Goal: Task Accomplishment & Management: Manage account settings

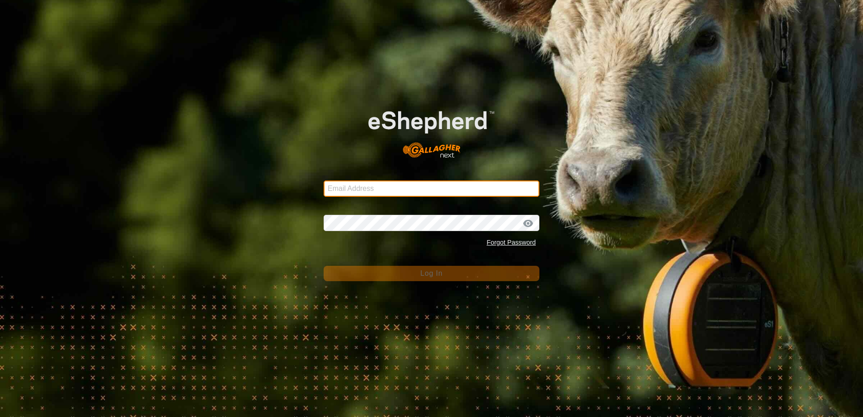
drag, startPoint x: 354, startPoint y: 188, endPoint x: 259, endPoint y: 140, distance: 105.5
click at [352, 186] on input "Email Address" at bounding box center [432, 188] width 216 height 16
type input "[EMAIL_ADDRESS][DOMAIN_NAME]"
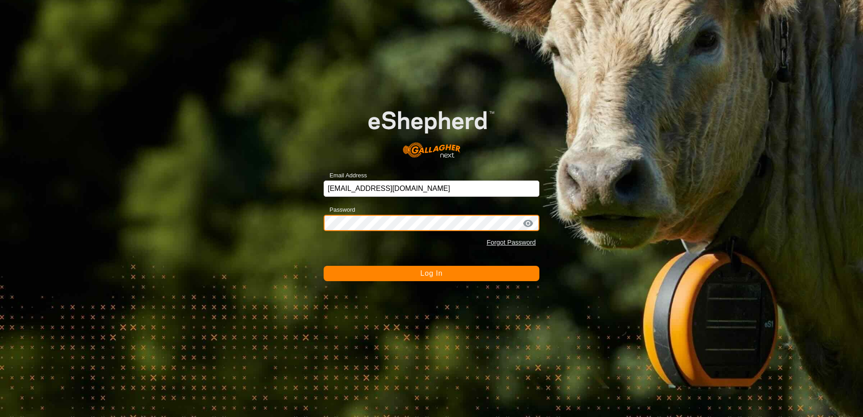
click at [324, 266] on button "Log In" at bounding box center [432, 273] width 216 height 15
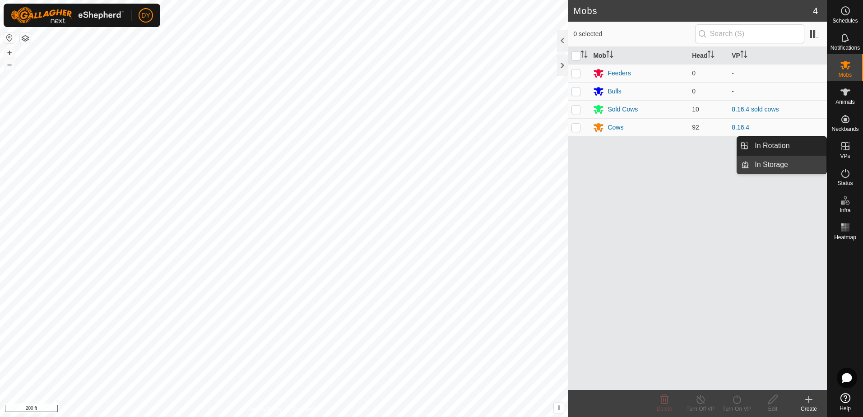
click at [788, 165] on link "In Storage" at bounding box center [787, 165] width 77 height 18
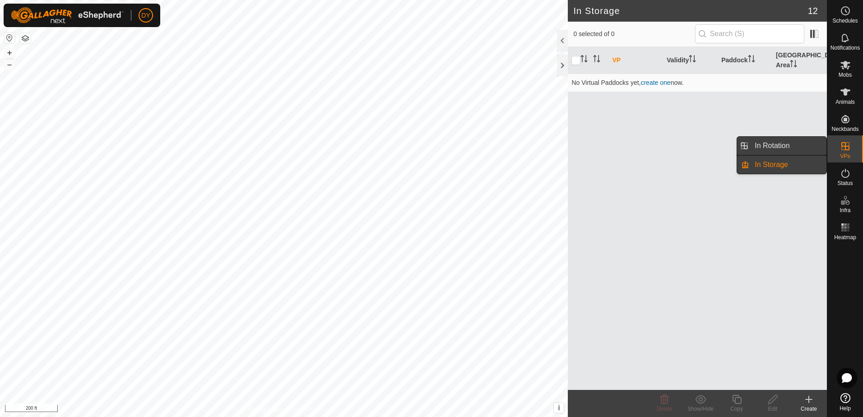
click at [791, 147] on link "In Rotation" at bounding box center [787, 146] width 77 height 18
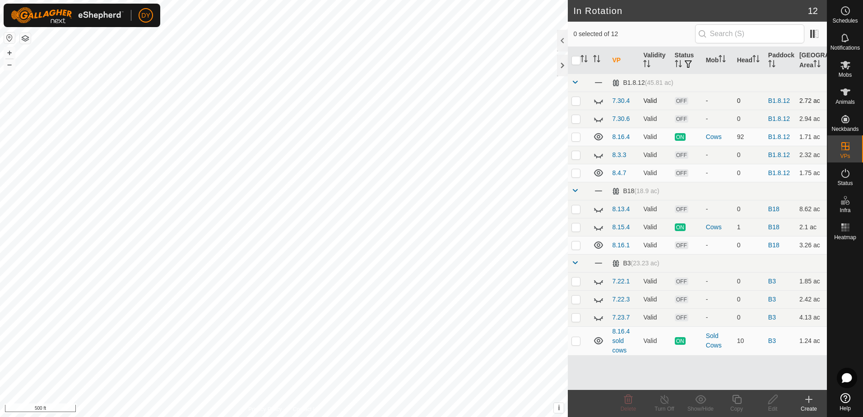
click at [572, 102] on p-checkbox at bounding box center [575, 100] width 9 height 7
checkbox input "true"
click at [571, 118] on p-checkbox at bounding box center [575, 118] width 9 height 7
checkbox input "true"
click at [577, 154] on p-checkbox at bounding box center [575, 154] width 9 height 7
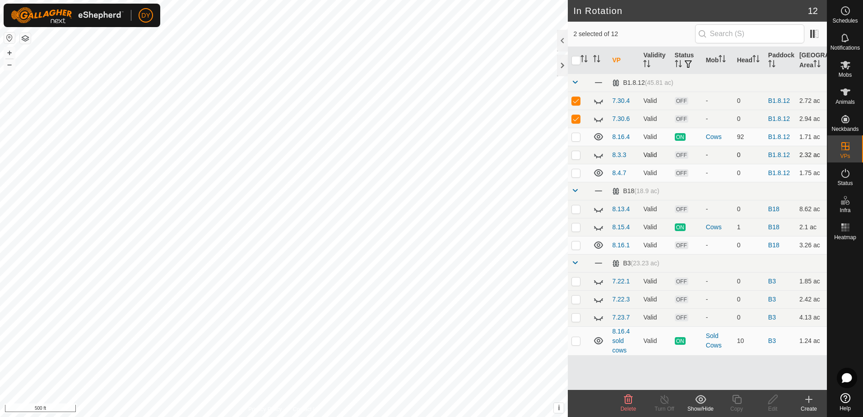
checkbox input "true"
click at [574, 210] on p-checkbox at bounding box center [575, 208] width 9 height 7
checkbox input "true"
click at [575, 225] on p-checkbox at bounding box center [575, 226] width 9 height 7
checkbox input "true"
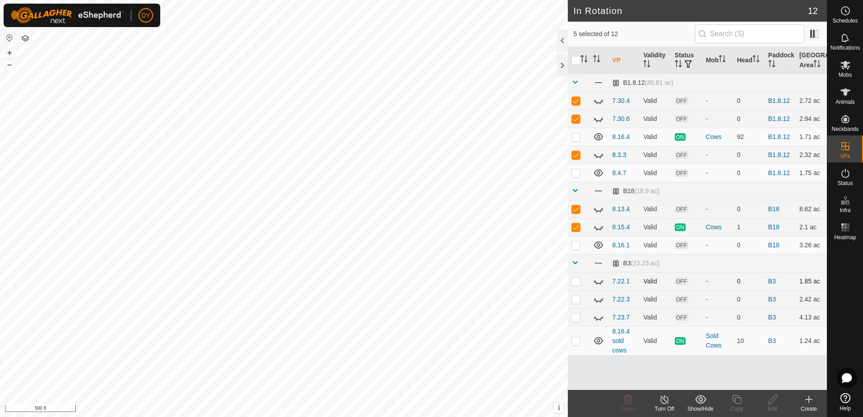
click at [573, 282] on p-checkbox at bounding box center [575, 281] width 9 height 7
checkbox input "true"
click at [575, 299] on p-checkbox at bounding box center [575, 299] width 9 height 7
checkbox input "true"
click at [576, 316] on p-checkbox at bounding box center [575, 317] width 9 height 7
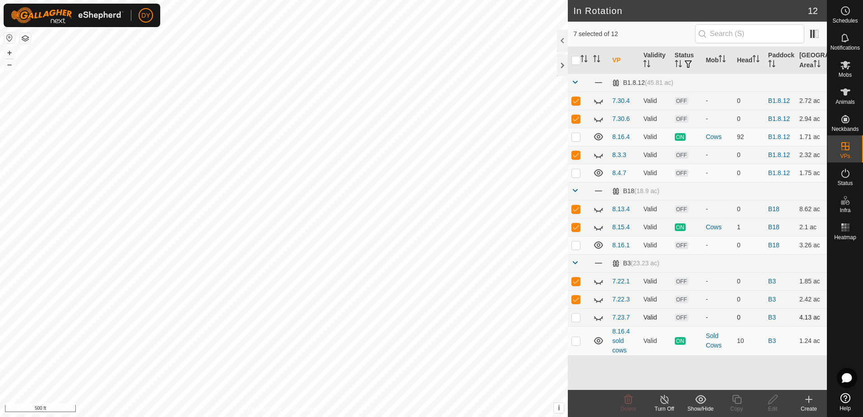
checkbox input "true"
click at [632, 405] on div "Delete" at bounding box center [628, 409] width 36 height 8
click at [574, 60] on input "checkbox" at bounding box center [575, 60] width 9 height 9
checkbox input "true"
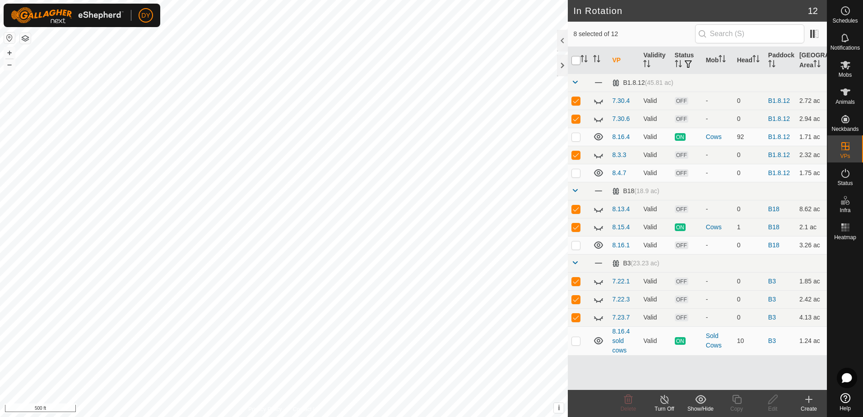
checkbox input "true"
click at [574, 60] on input "checkbox" at bounding box center [575, 60] width 9 height 9
checkbox input "false"
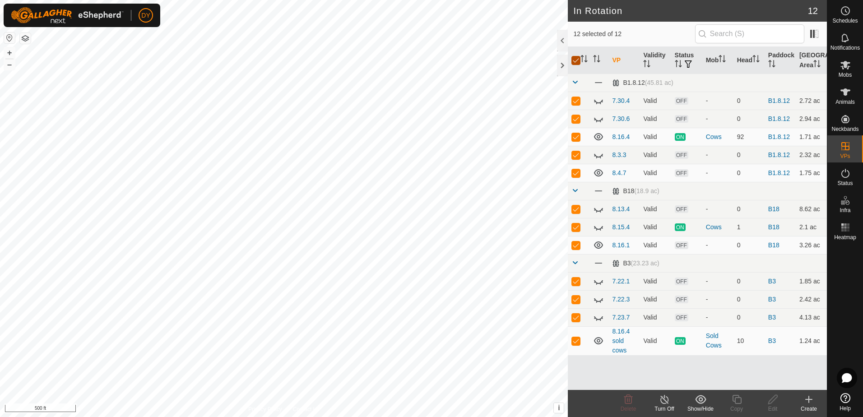
checkbox input "false"
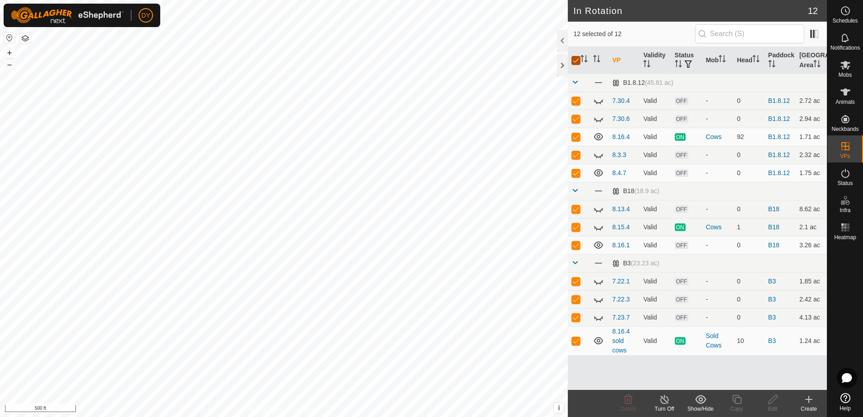
checkbox input "false"
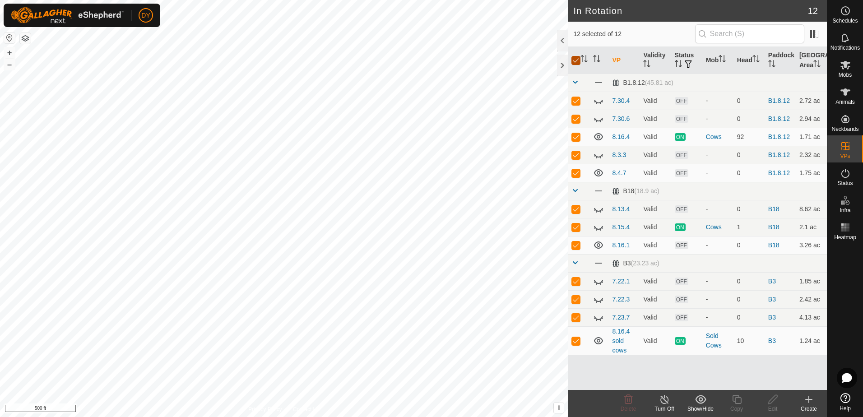
checkbox input "false"
checkbox input "true"
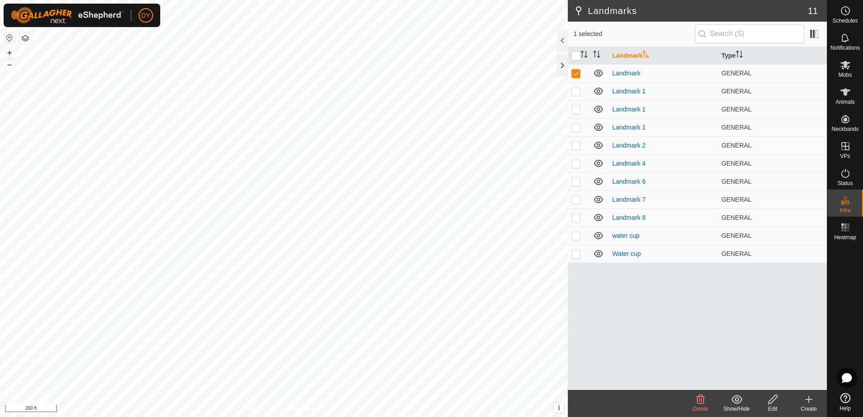
click at [702, 401] on icon at bounding box center [700, 399] width 11 height 11
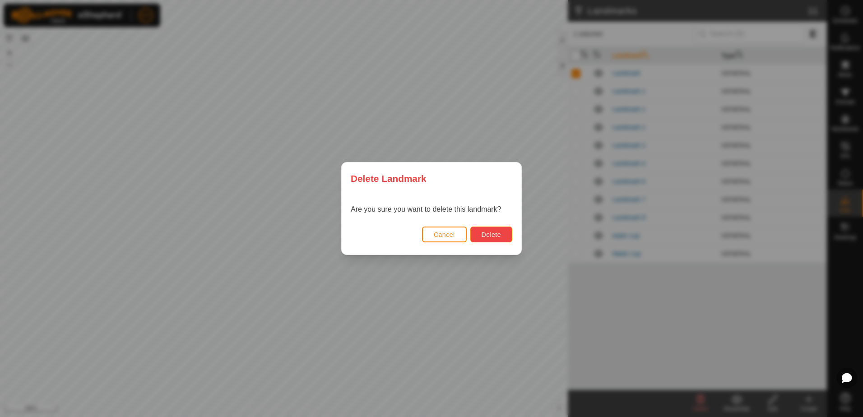
click at [482, 235] on span "Delete" at bounding box center [490, 234] width 19 height 7
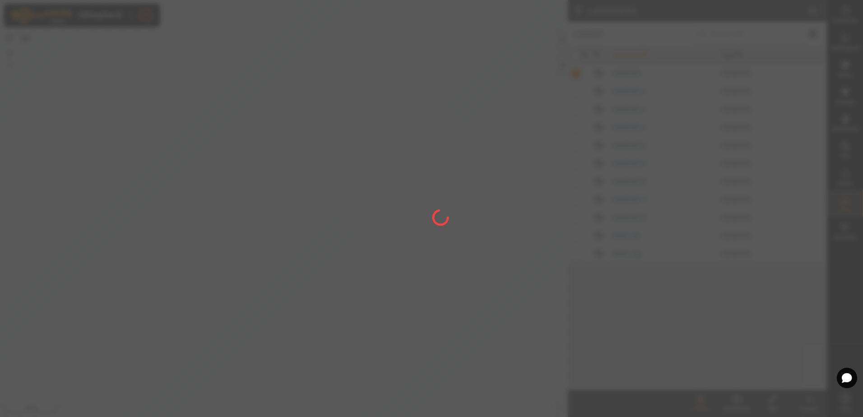
checkbox input "false"
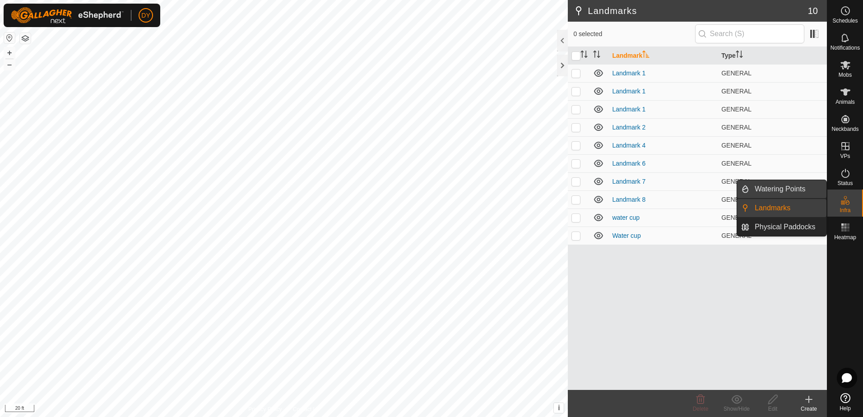
click at [783, 192] on link "Watering Points" at bounding box center [787, 189] width 77 height 18
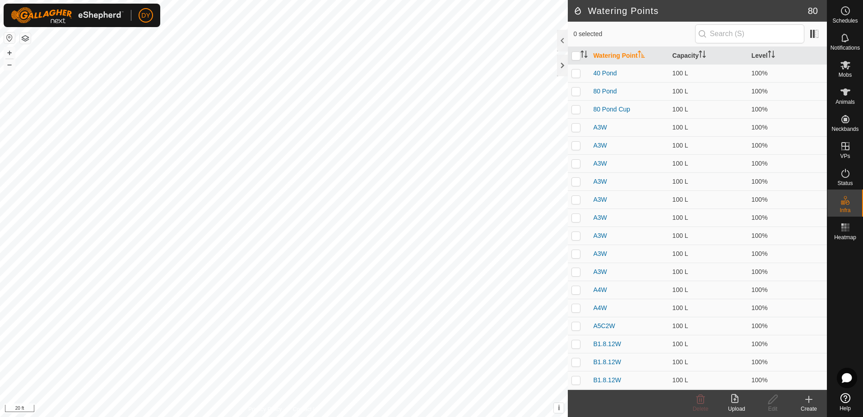
click at [809, 402] on icon at bounding box center [809, 399] width 0 height 6
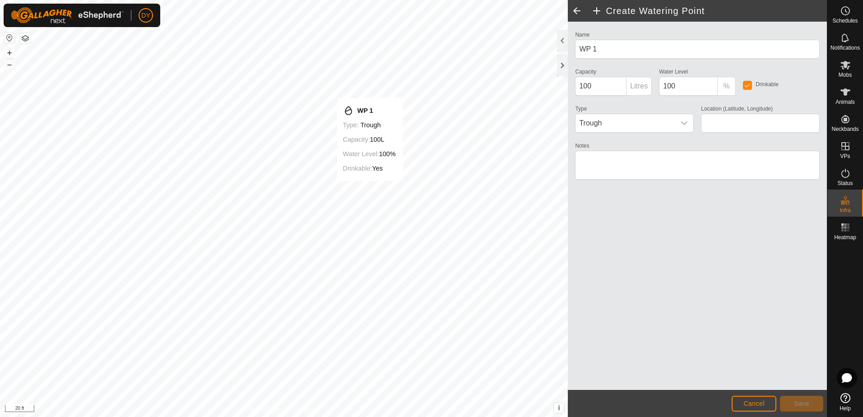
type input "43.353836, -90.022424"
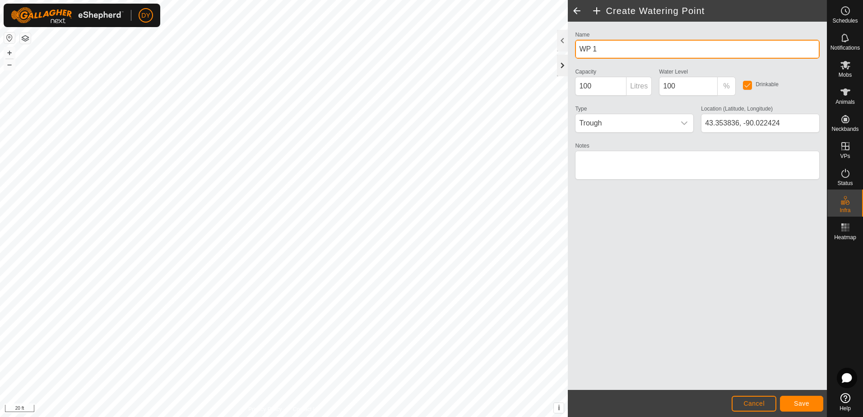
drag, startPoint x: 608, startPoint y: 49, endPoint x: 561, endPoint y: 55, distance: 47.3
click at [568, 55] on div "Create Watering Point Name WP 1 Capacity 100 Litres Water Level 100 % Drinkable…" at bounding box center [697, 208] width 259 height 417
type input "B3 Cup"
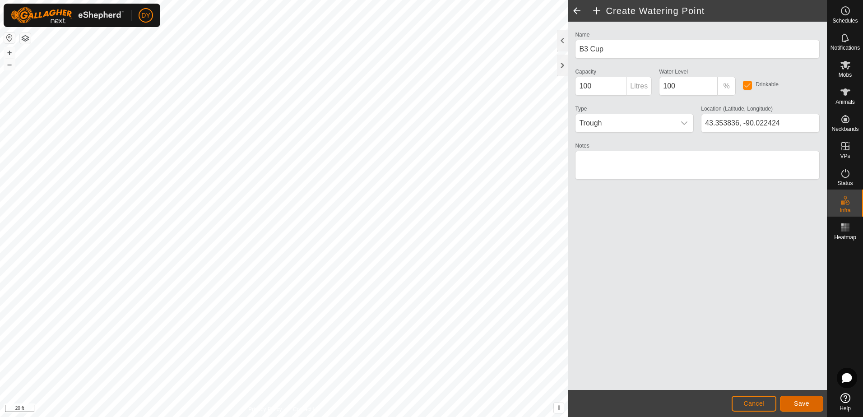
click at [805, 407] on span "Save" at bounding box center [801, 403] width 15 height 7
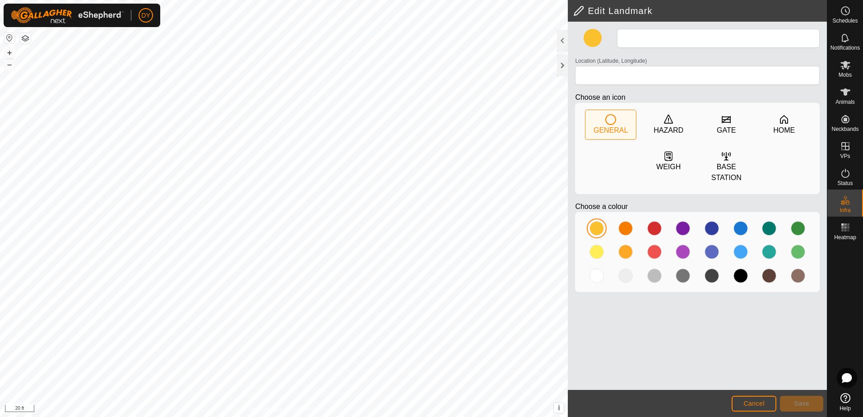
type input "Landmark 2"
type input "43.353837, -90.022422"
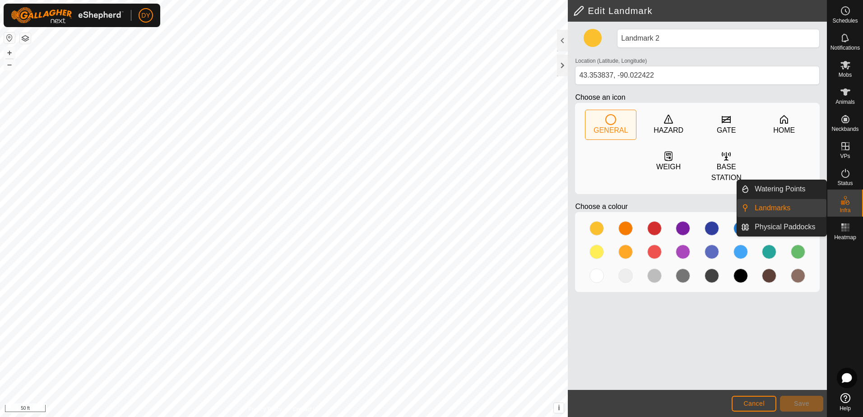
click at [772, 208] on link "Landmarks" at bounding box center [787, 208] width 77 height 18
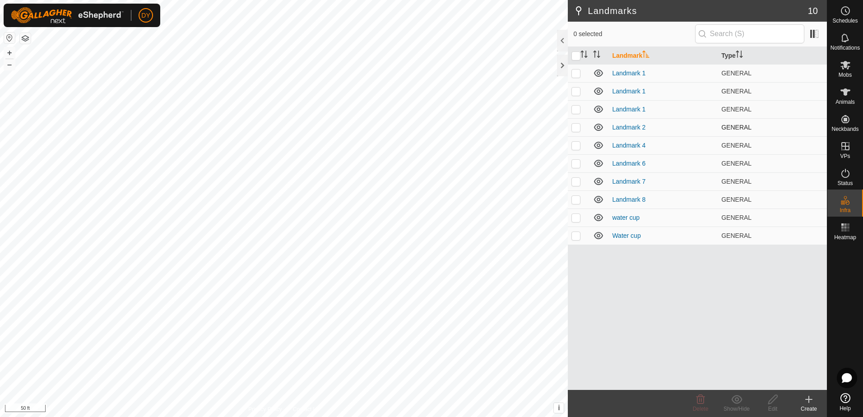
click at [577, 128] on p-checkbox at bounding box center [575, 127] width 9 height 7
click at [699, 402] on icon at bounding box center [700, 399] width 9 height 9
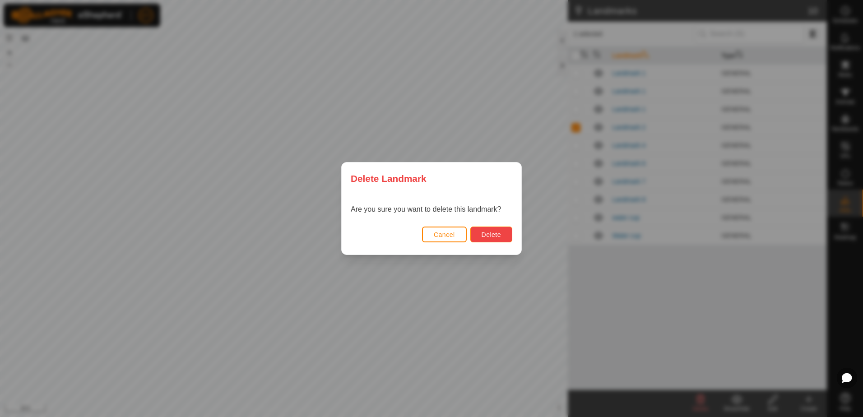
click at [501, 232] on button "Delete" at bounding box center [491, 235] width 42 height 16
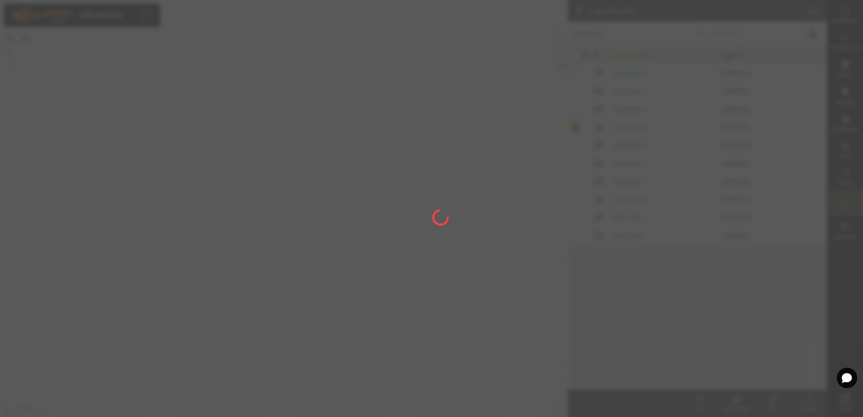
checkbox input "false"
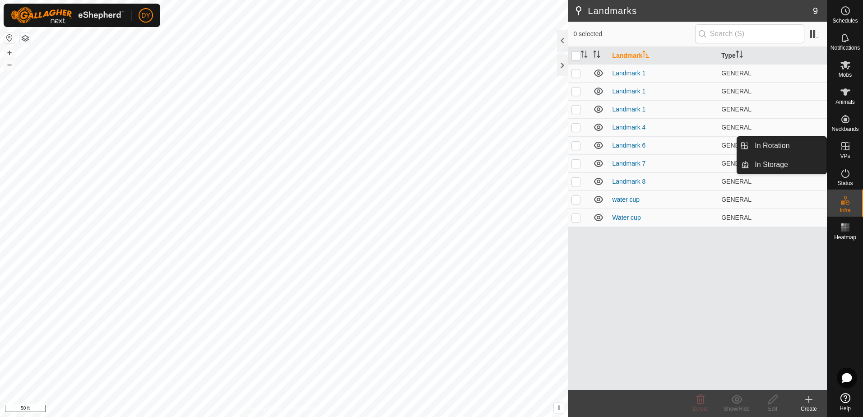
click at [845, 149] on icon at bounding box center [845, 146] width 8 height 8
click at [768, 148] on link "In Rotation" at bounding box center [787, 146] width 77 height 18
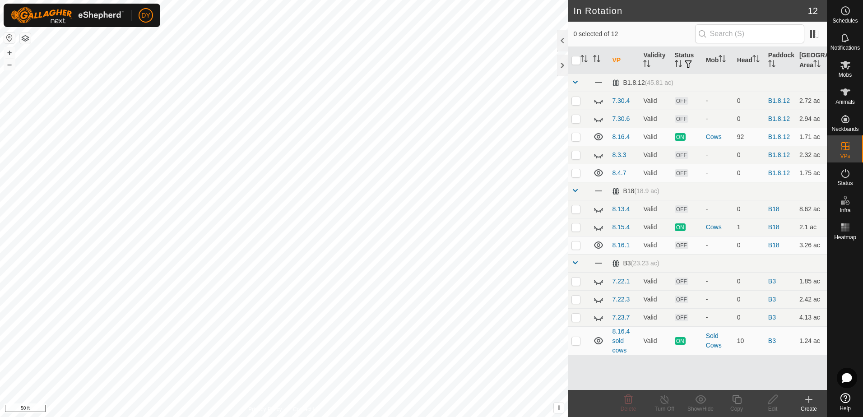
click at [810, 402] on icon at bounding box center [808, 399] width 11 height 11
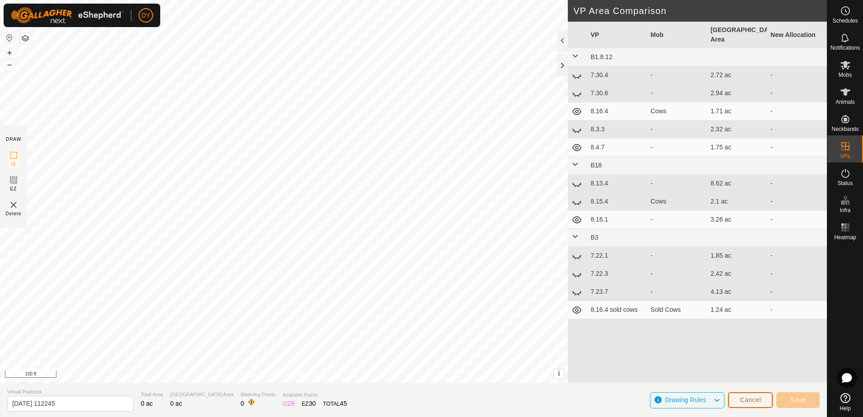
click at [752, 402] on span "Cancel" at bounding box center [750, 399] width 21 height 7
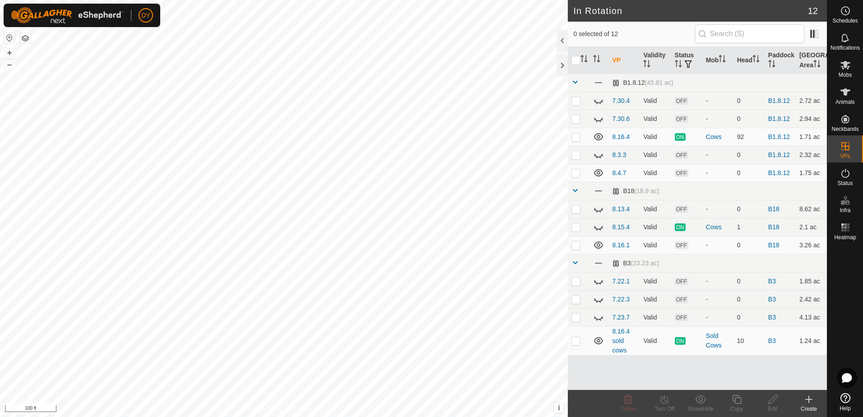
click at [810, 401] on icon at bounding box center [808, 399] width 11 height 11
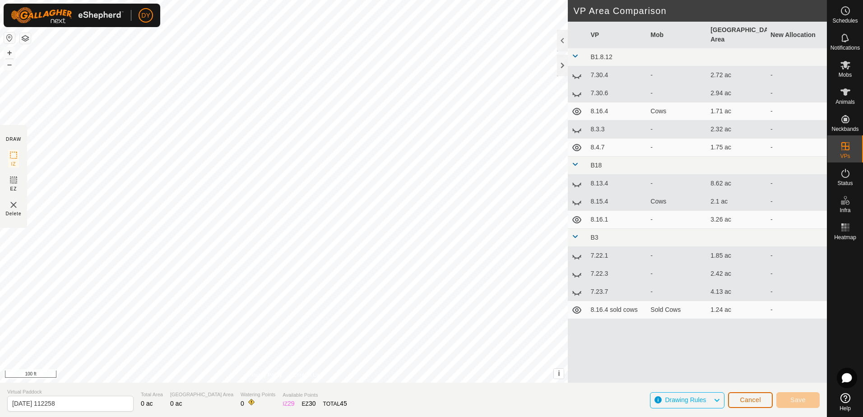
click at [743, 397] on span "Cancel" at bounding box center [750, 399] width 21 height 7
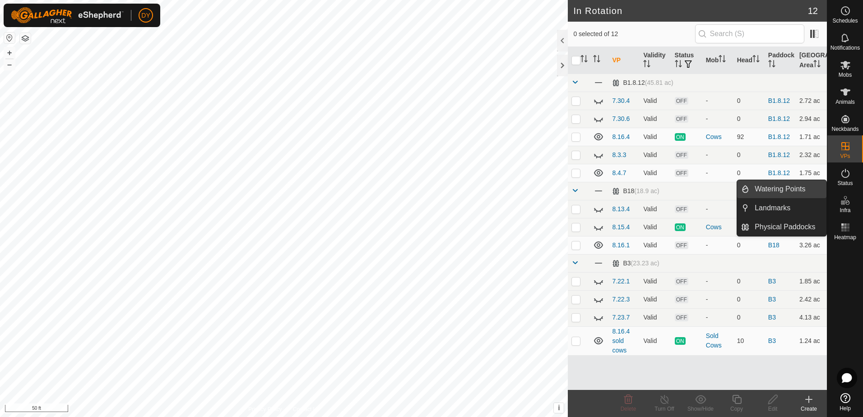
click at [765, 190] on link "Watering Points" at bounding box center [787, 189] width 77 height 18
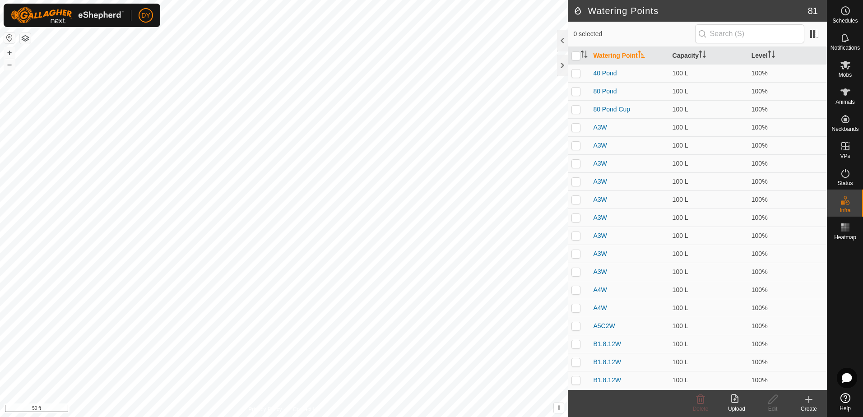
click at [811, 402] on icon at bounding box center [808, 399] width 11 height 11
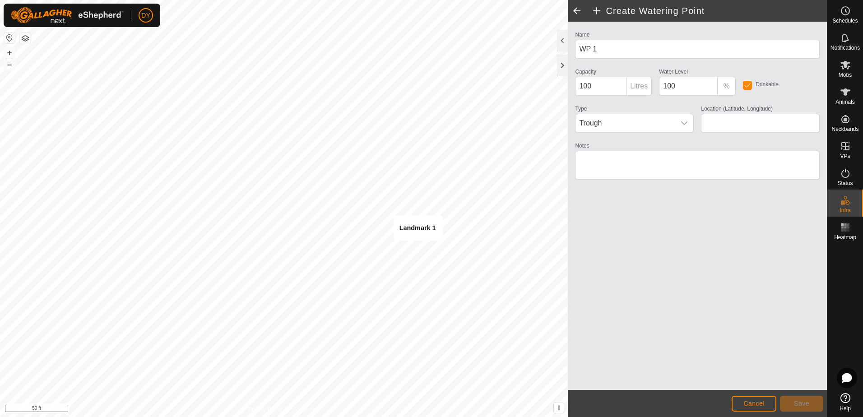
type input "43.363979, -90.019715"
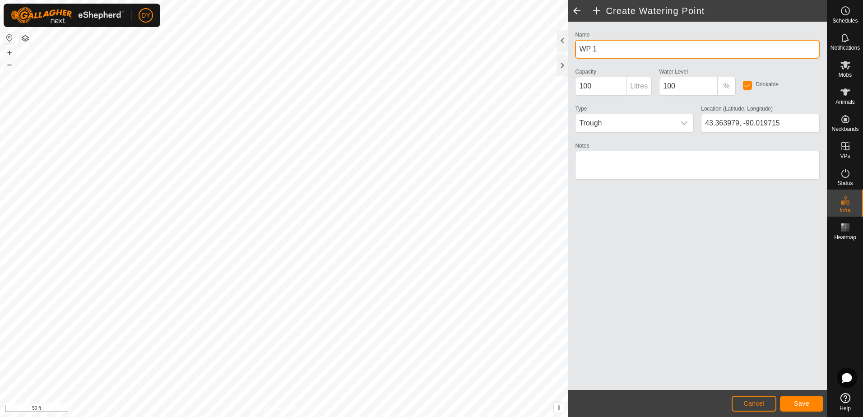
click at [606, 47] on input "WP 1" at bounding box center [697, 49] width 245 height 19
type input "W"
type input "[US_STATE] Cup"
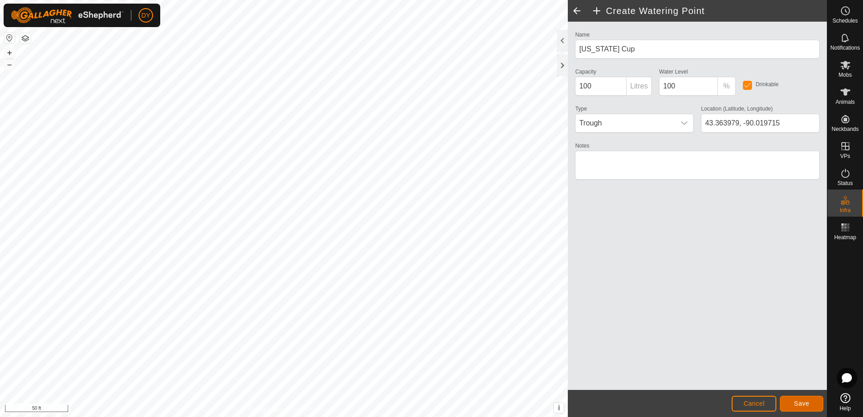
click at [807, 405] on span "Save" at bounding box center [801, 403] width 15 height 7
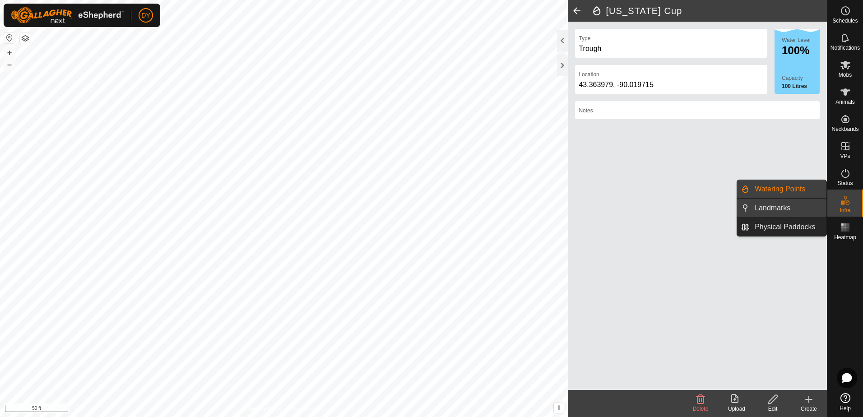
click at [783, 208] on link "Landmarks" at bounding box center [787, 208] width 77 height 18
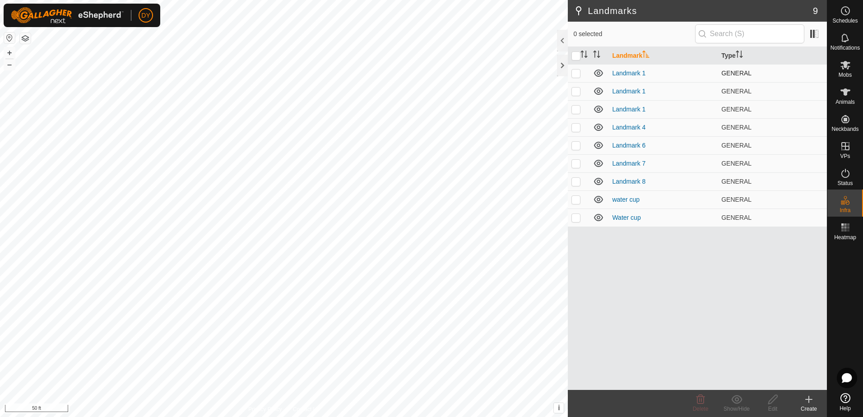
click at [576, 72] on p-checkbox at bounding box center [575, 72] width 9 height 7
checkbox input "true"
click at [575, 90] on p-checkbox at bounding box center [575, 91] width 9 height 7
checkbox input "true"
click at [705, 401] on icon at bounding box center [700, 399] width 11 height 11
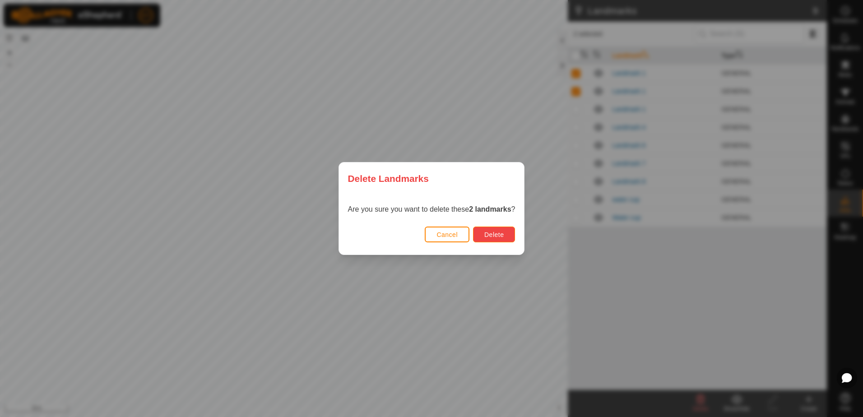
click at [487, 237] on span "Delete" at bounding box center [493, 234] width 19 height 7
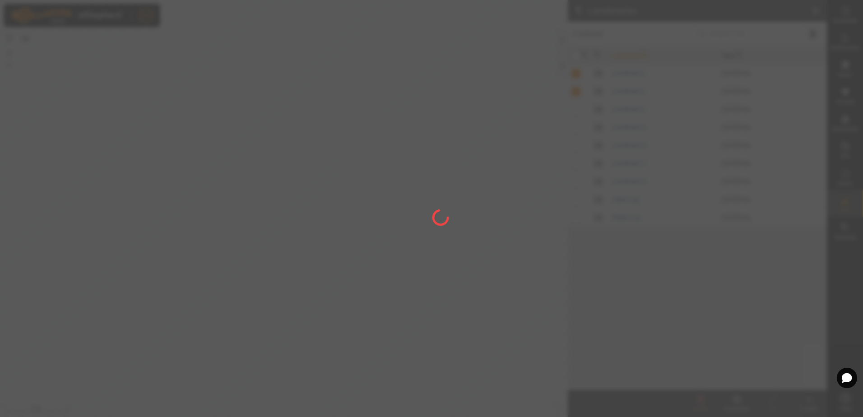
checkbox input "false"
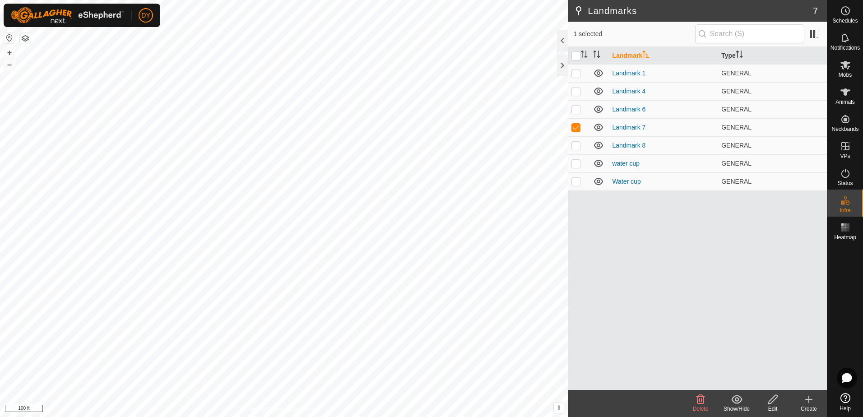
click at [704, 401] on icon at bounding box center [700, 399] width 9 height 9
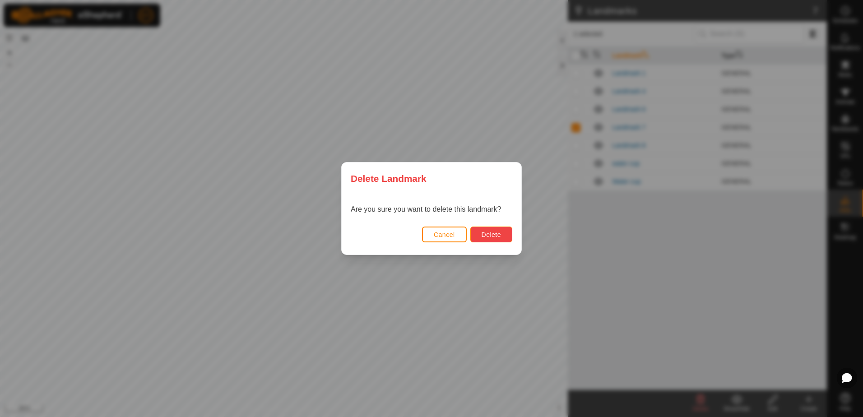
click at [500, 231] on span "Delete" at bounding box center [490, 234] width 19 height 7
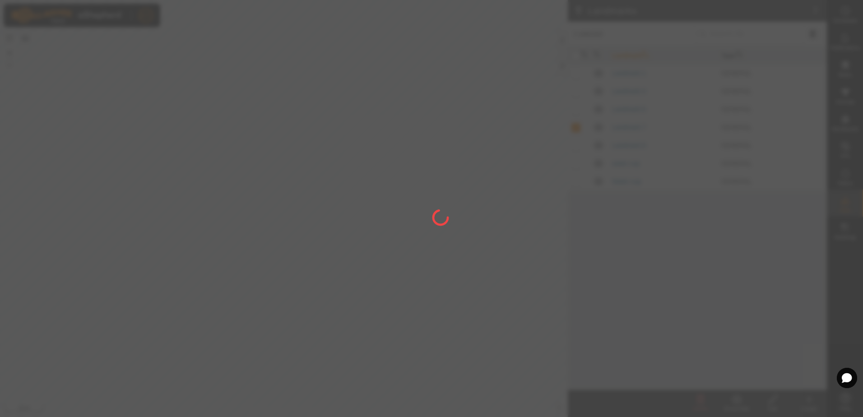
checkbox input "false"
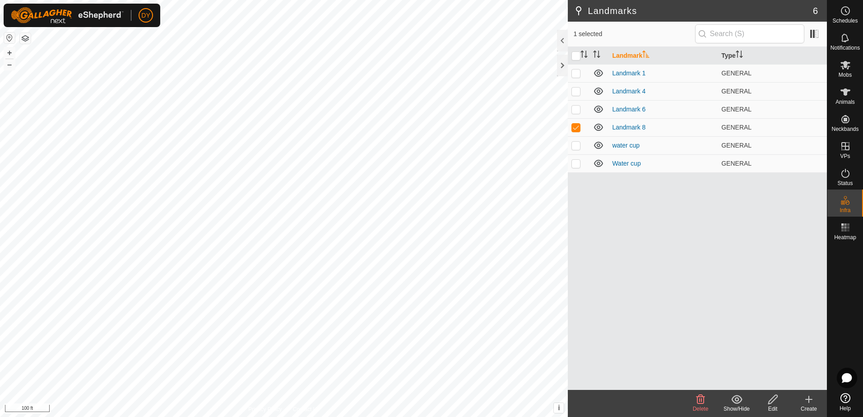
click at [698, 400] on icon at bounding box center [700, 399] width 9 height 9
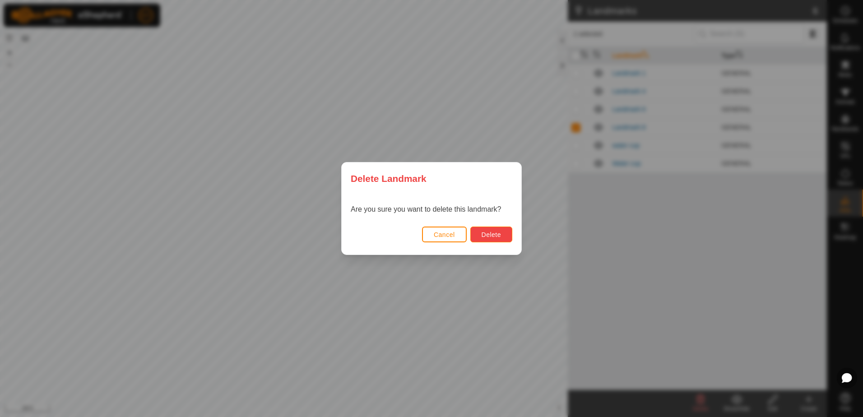
click at [495, 238] on span "Delete" at bounding box center [490, 234] width 19 height 7
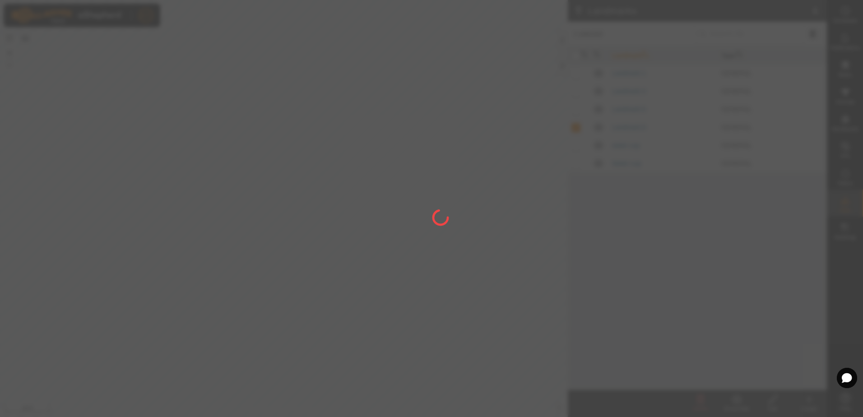
checkbox input "false"
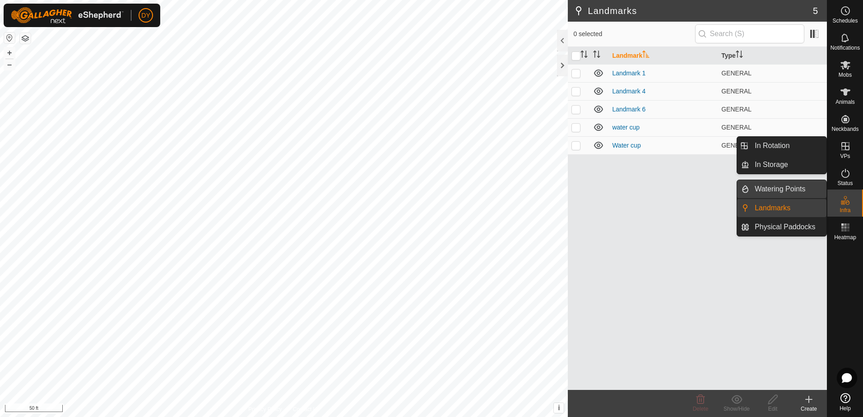
click at [783, 189] on link "Watering Points" at bounding box center [787, 189] width 77 height 18
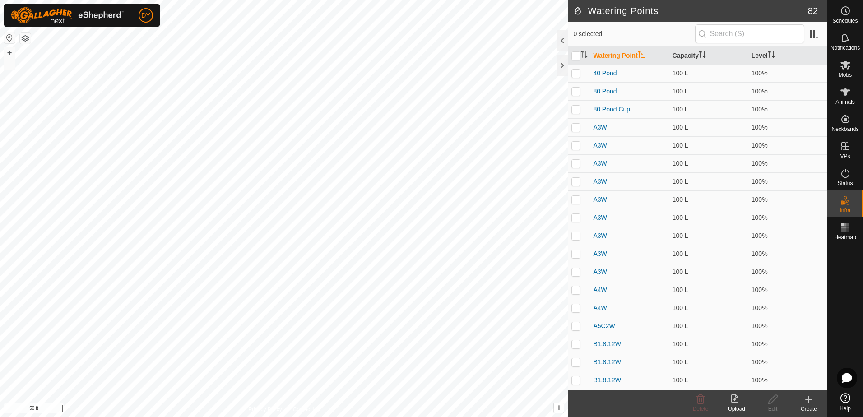
click at [810, 399] on icon at bounding box center [808, 399] width 6 height 0
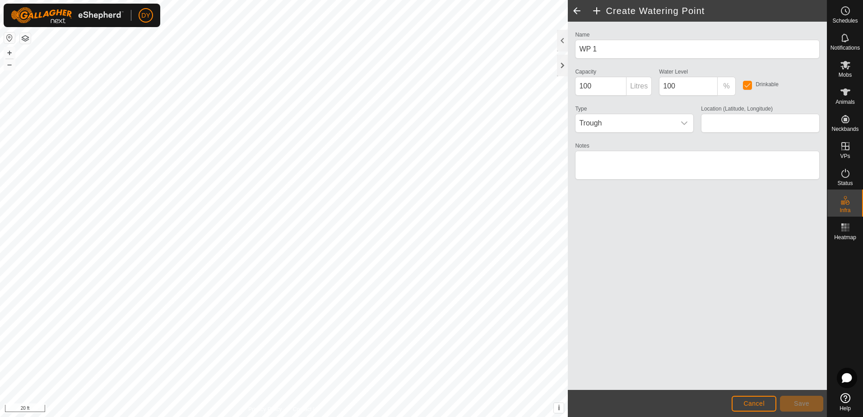
type input "43.362383, -90.022078"
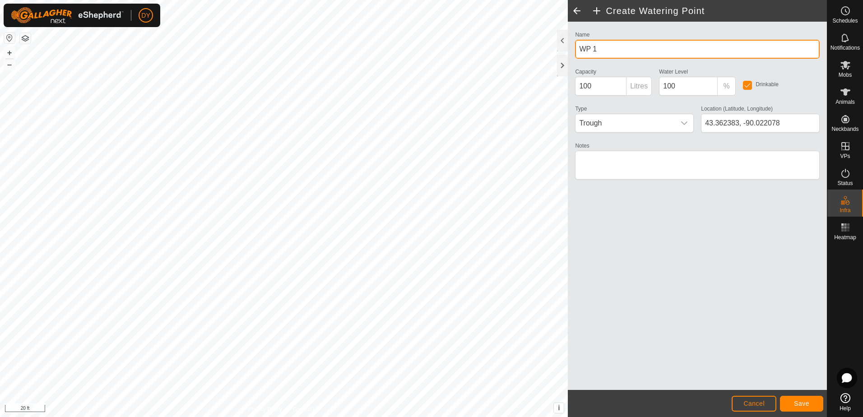
click at [633, 50] on input "WP 1" at bounding box center [697, 49] width 245 height 19
type input "W"
type input "[US_STATE] Upper Cup"
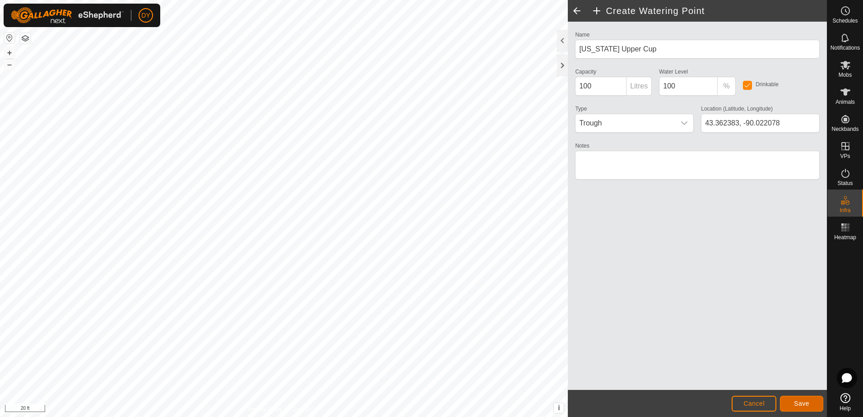
click at [812, 402] on button "Save" at bounding box center [801, 404] width 43 height 16
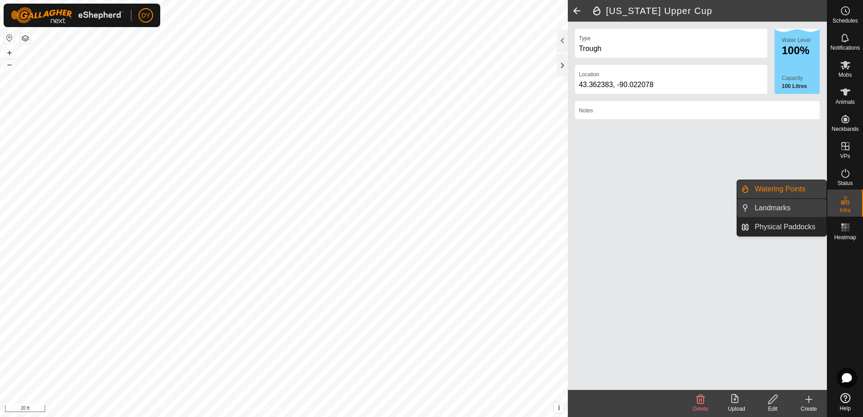
click at [781, 204] on link "Landmarks" at bounding box center [787, 208] width 77 height 18
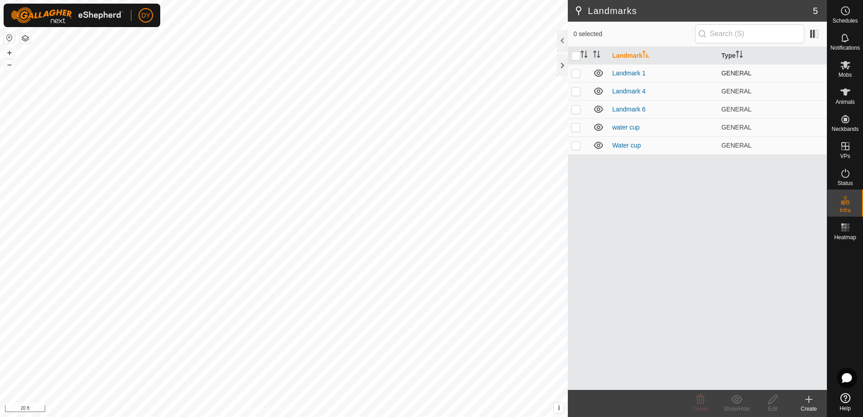
click at [575, 73] on p-checkbox at bounding box center [575, 72] width 9 height 7
click at [703, 400] on icon at bounding box center [700, 399] width 9 height 9
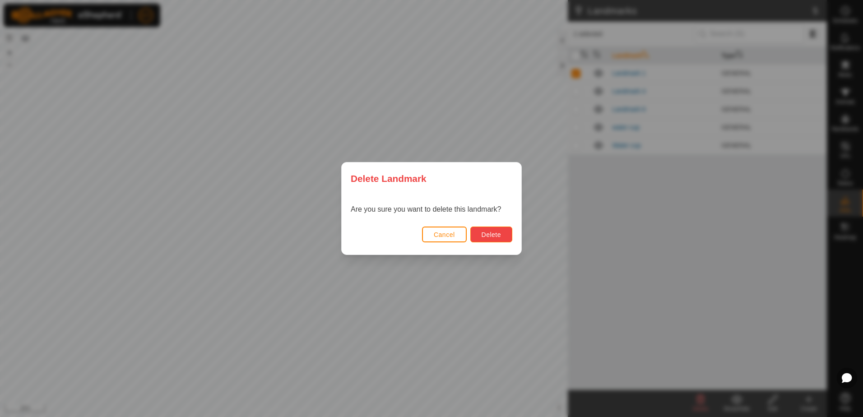
click at [500, 231] on span "Delete" at bounding box center [490, 234] width 19 height 7
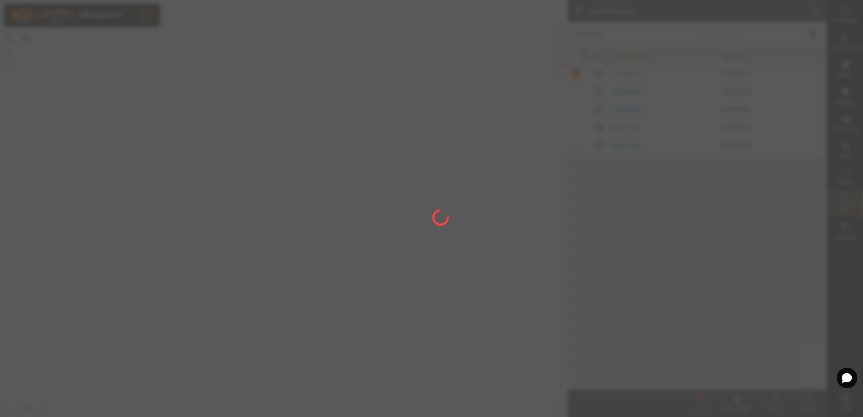
checkbox input "false"
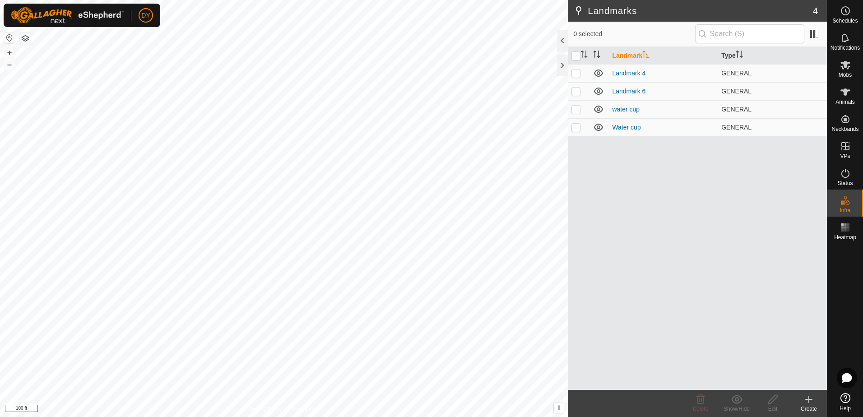
click at [808, 398] on icon at bounding box center [808, 399] width 11 height 11
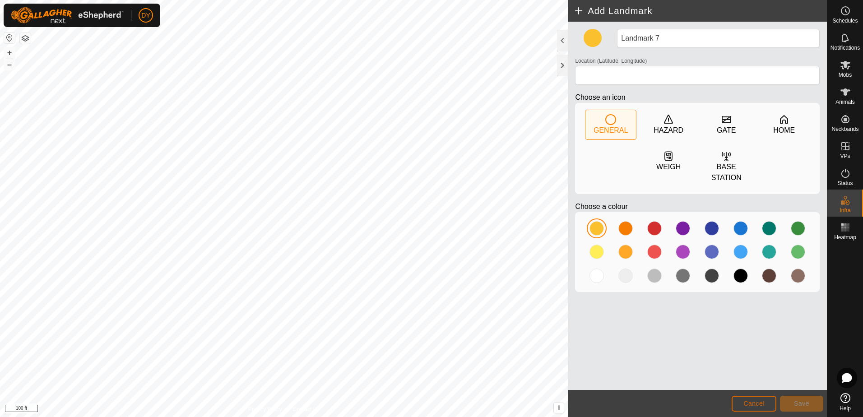
click at [755, 407] on button "Cancel" at bounding box center [753, 404] width 45 height 16
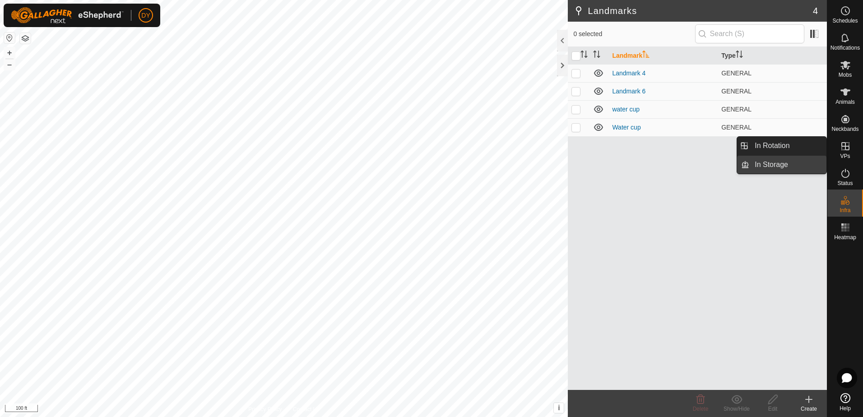
click at [779, 168] on link "In Storage" at bounding box center [787, 165] width 77 height 18
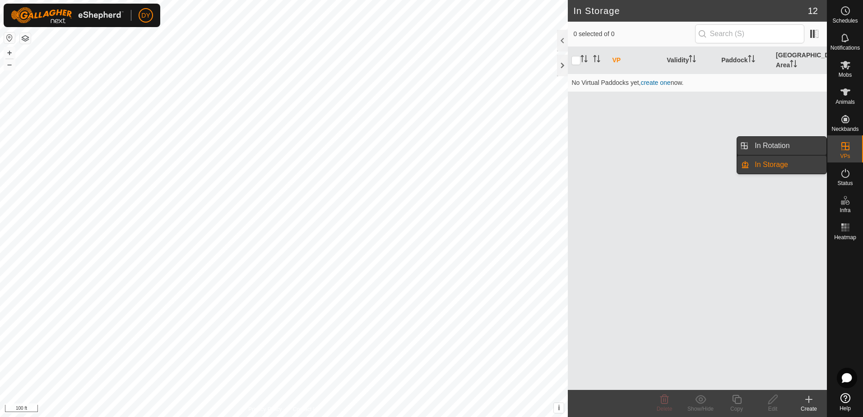
click at [788, 147] on link "In Rotation" at bounding box center [787, 146] width 77 height 18
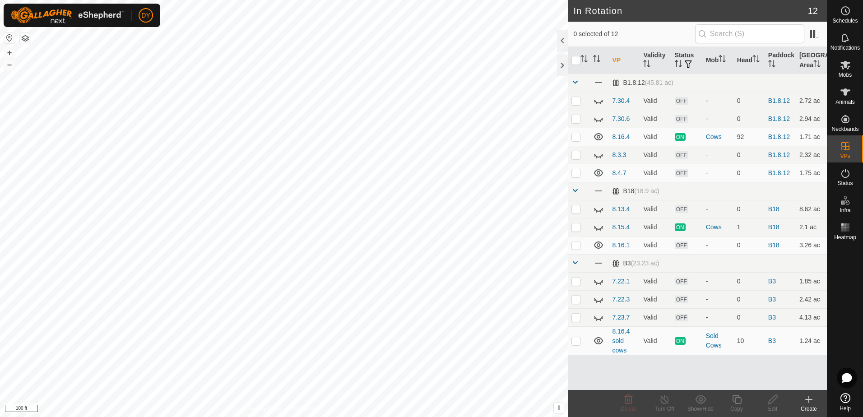
click at [809, 401] on icon at bounding box center [809, 399] width 0 height 6
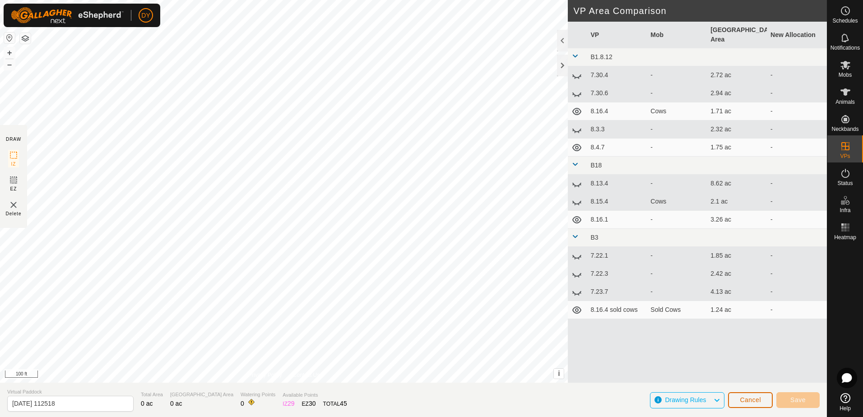
click at [743, 403] on span "Cancel" at bounding box center [750, 399] width 21 height 7
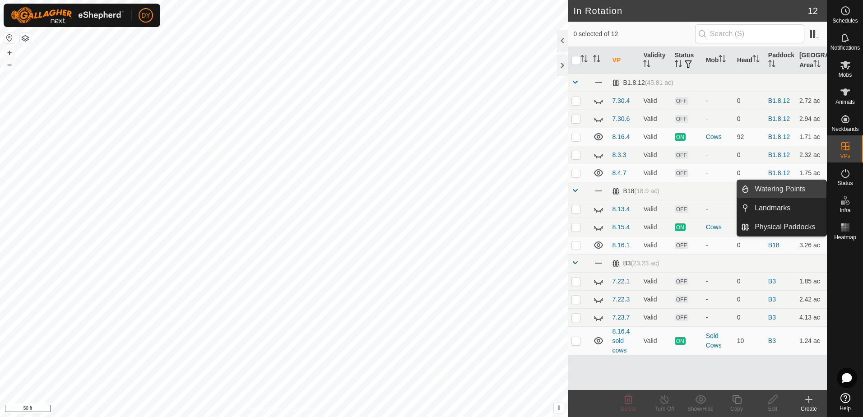
click at [783, 187] on link "Watering Points" at bounding box center [787, 189] width 77 height 18
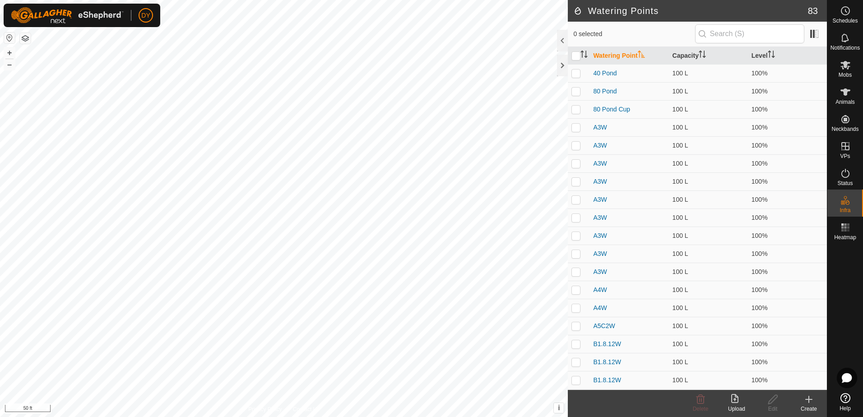
click at [811, 399] on icon at bounding box center [808, 399] width 6 height 0
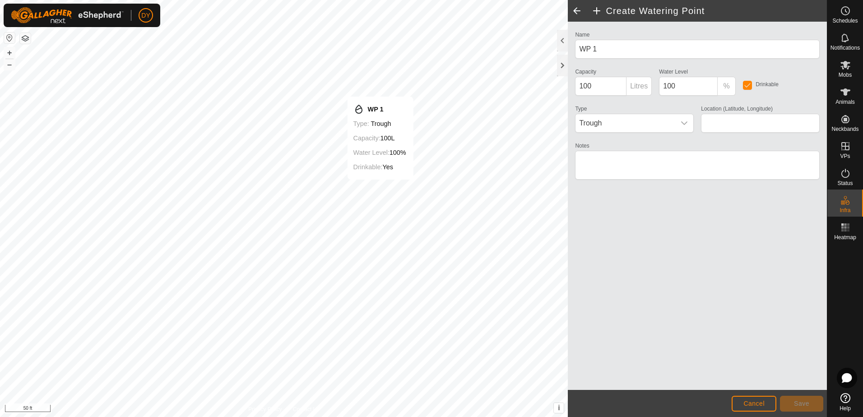
type input "43.356843, -90.013857"
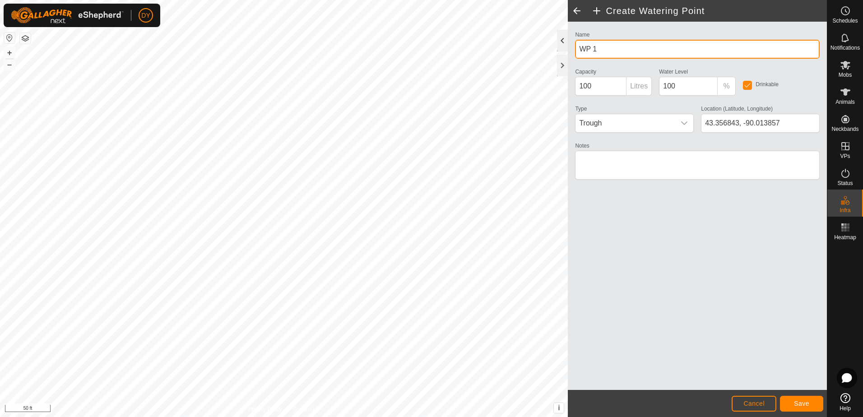
drag, startPoint x: 607, startPoint y: 46, endPoint x: 566, endPoint y: 47, distance: 41.1
click at [568, 47] on div "Create Watering Point Name WP 1 Capacity 100 Litres Water Level 100 % Drinkable…" at bounding box center [697, 208] width 259 height 417
type input "B5 Water"
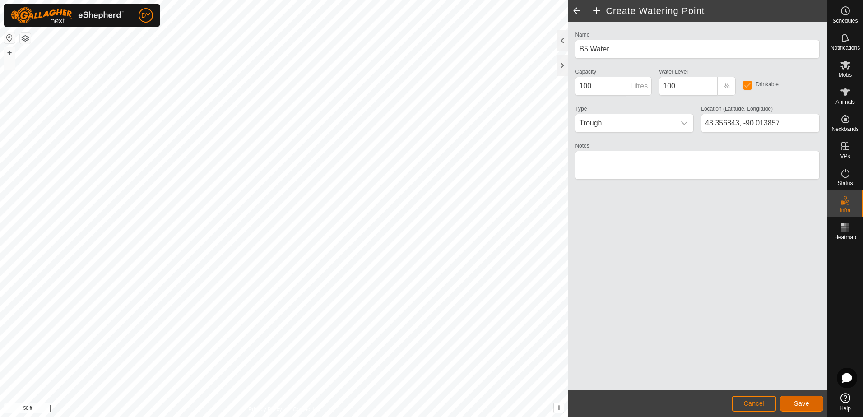
click at [803, 402] on span "Save" at bounding box center [801, 403] width 15 height 7
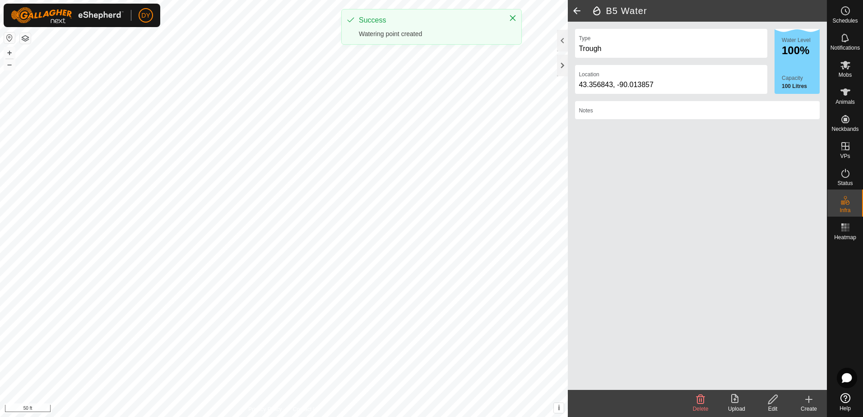
click at [574, 9] on span at bounding box center [577, 11] width 18 height 22
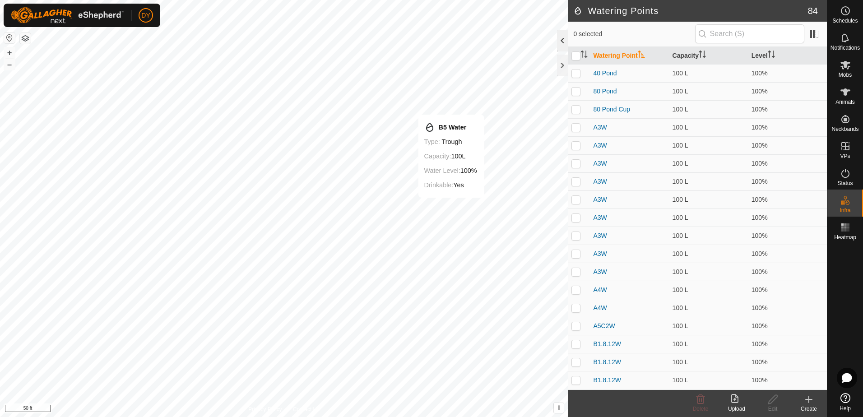
checkbox input "true"
click at [775, 402] on icon at bounding box center [772, 399] width 11 height 11
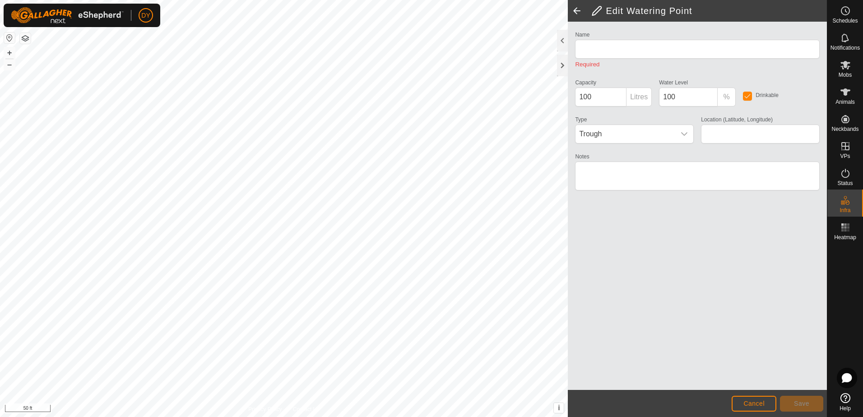
type input "B5 Water"
type input "43.356843, -90.013857"
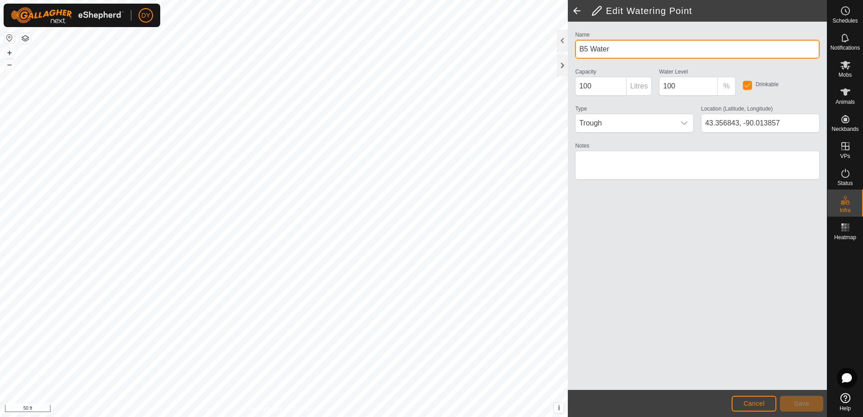
click at [628, 44] on input "B5 Water" at bounding box center [697, 49] width 245 height 19
type input "B5W"
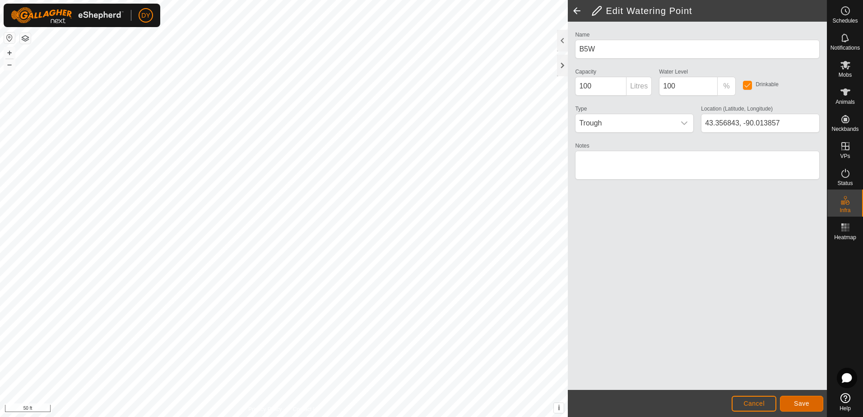
click at [801, 408] on button "Save" at bounding box center [801, 404] width 43 height 16
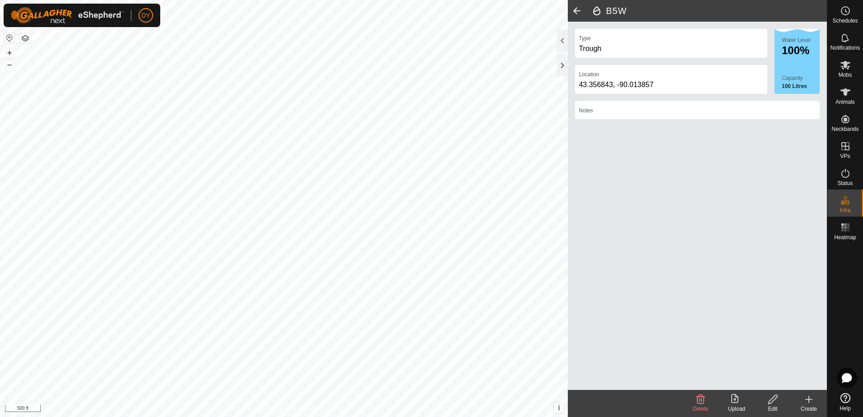
click at [574, 14] on span at bounding box center [577, 11] width 18 height 22
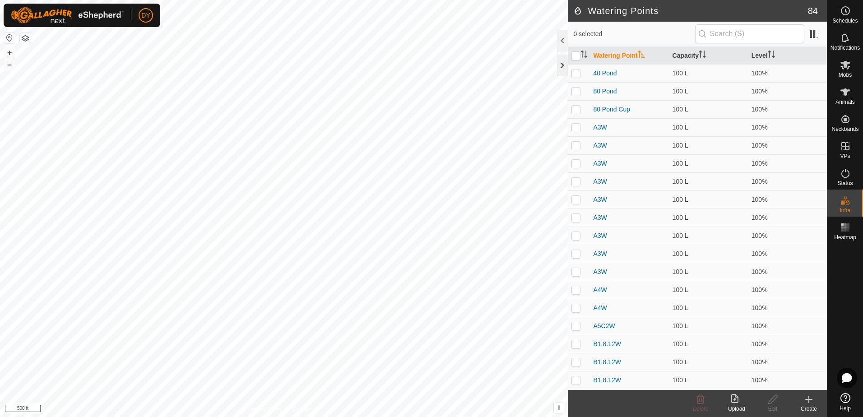
click at [564, 61] on div at bounding box center [562, 66] width 11 height 22
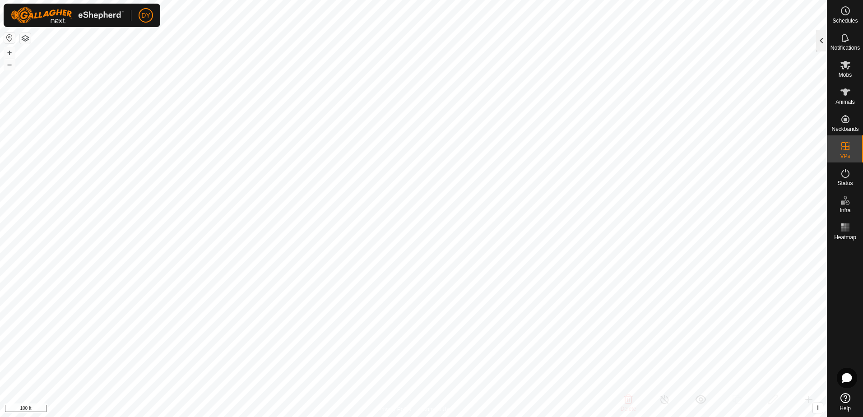
click at [823, 44] on div at bounding box center [821, 41] width 11 height 22
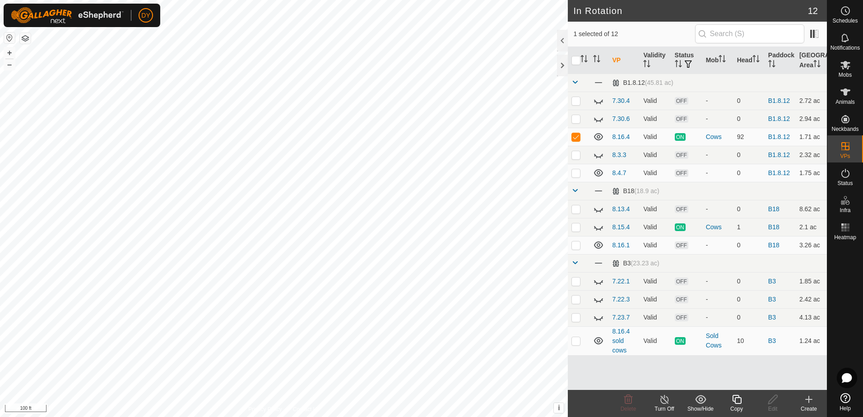
click at [736, 398] on icon at bounding box center [736, 399] width 11 height 11
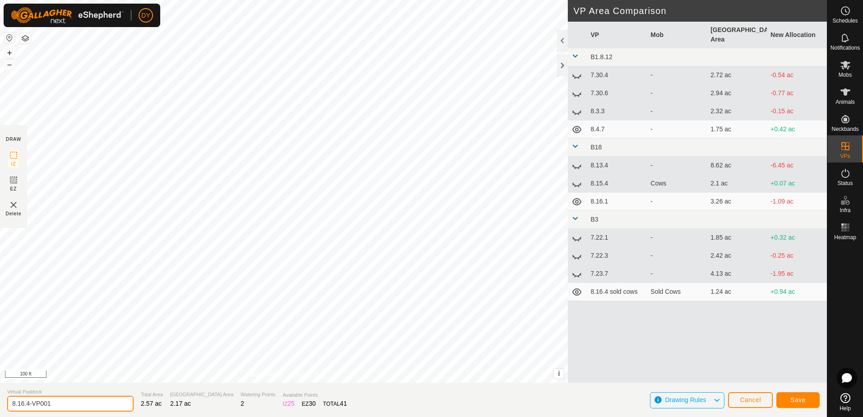
drag, startPoint x: 74, startPoint y: 401, endPoint x: 36, endPoint y: 402, distance: 37.5
click at [36, 402] on input "8.16.4-VP001" at bounding box center [70, 404] width 126 height 16
type input "8.17.1"
click at [810, 401] on button "Save" at bounding box center [797, 400] width 43 height 16
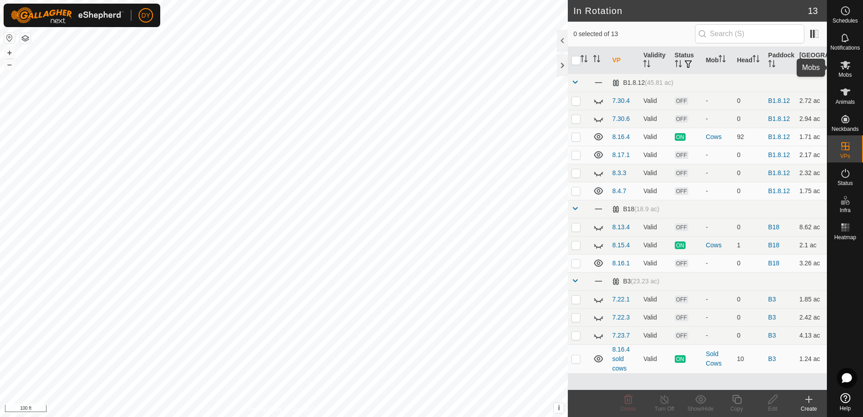
click at [845, 70] on es-mob-svg-icon at bounding box center [845, 65] width 16 height 14
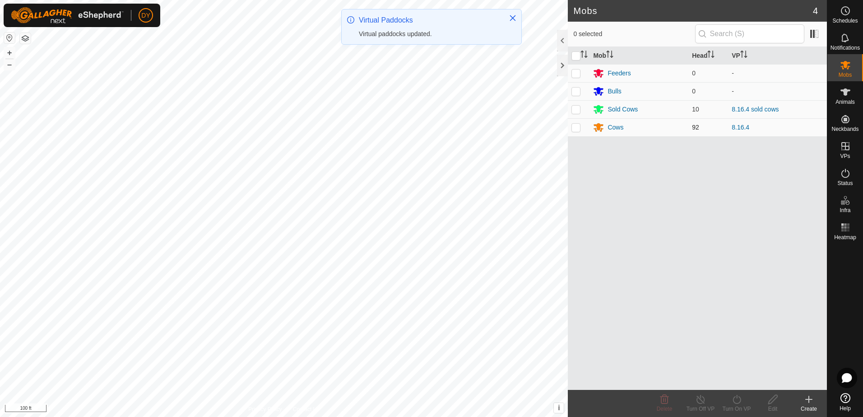
click at [575, 128] on p-checkbox at bounding box center [575, 127] width 9 height 7
checkbox input "true"
click at [738, 405] on div "Turn On VP" at bounding box center [736, 409] width 36 height 8
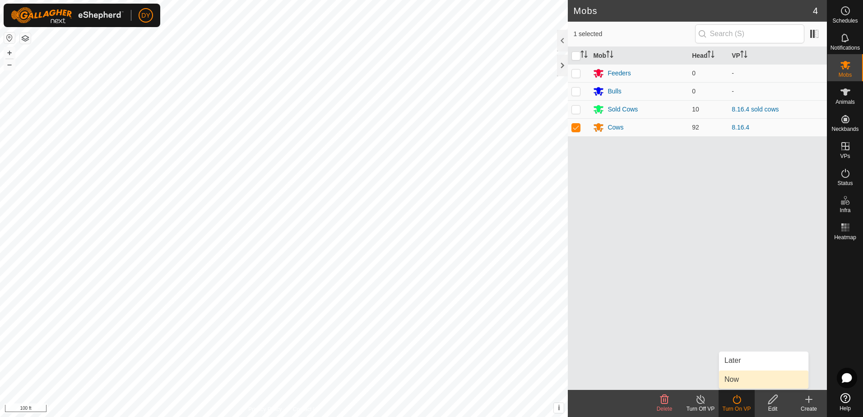
click at [741, 382] on link "Now" at bounding box center [763, 379] width 89 height 18
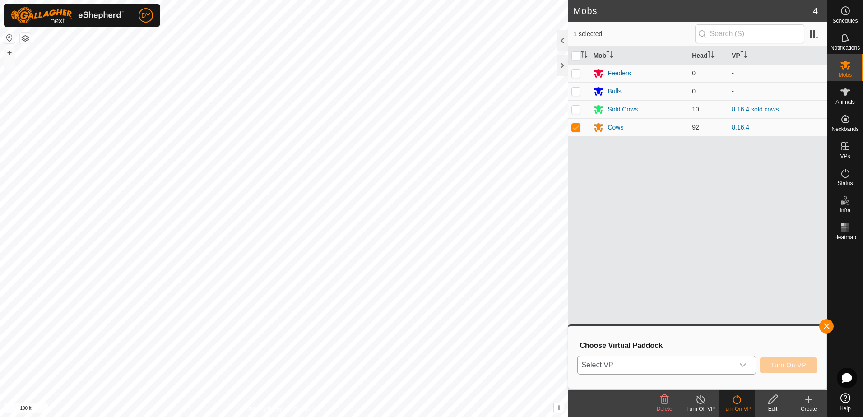
click at [713, 369] on span "Select VP" at bounding box center [656, 365] width 156 height 18
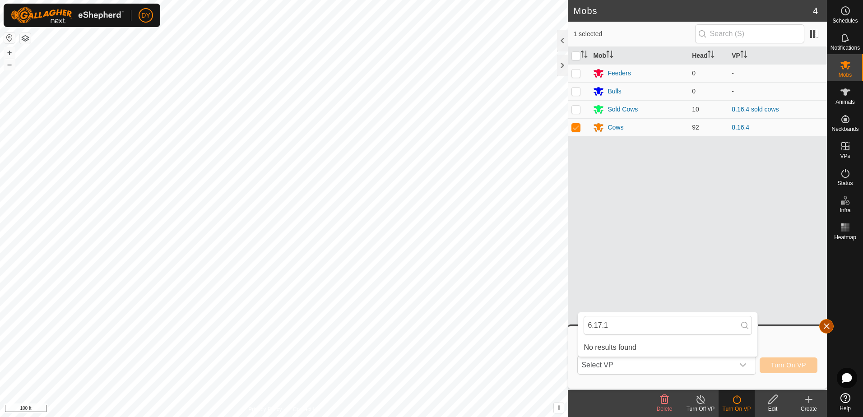
type input "6.17.1"
click at [820, 328] on button "button" at bounding box center [826, 326] width 14 height 14
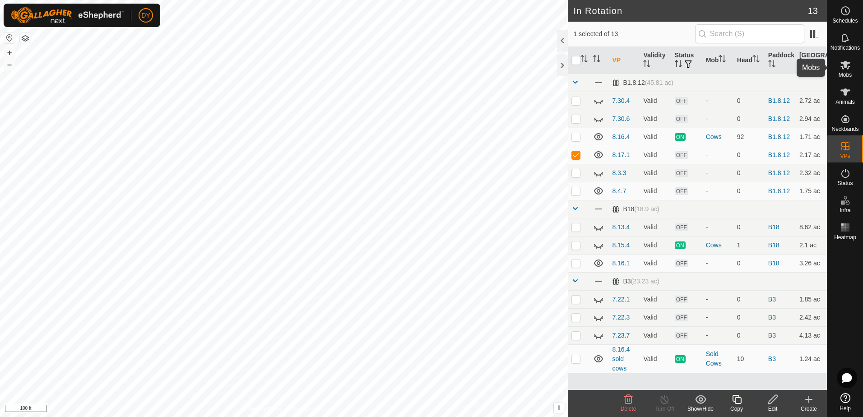
click at [849, 70] on es-mob-svg-icon at bounding box center [845, 65] width 16 height 14
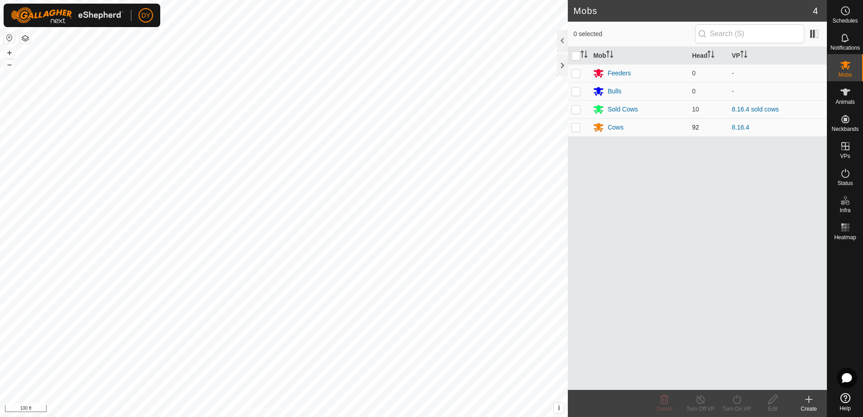
click at [579, 126] on p-checkbox at bounding box center [575, 127] width 9 height 7
checkbox input "true"
click at [735, 399] on icon at bounding box center [736, 399] width 11 height 11
click at [731, 381] on link "Now" at bounding box center [763, 379] width 89 height 18
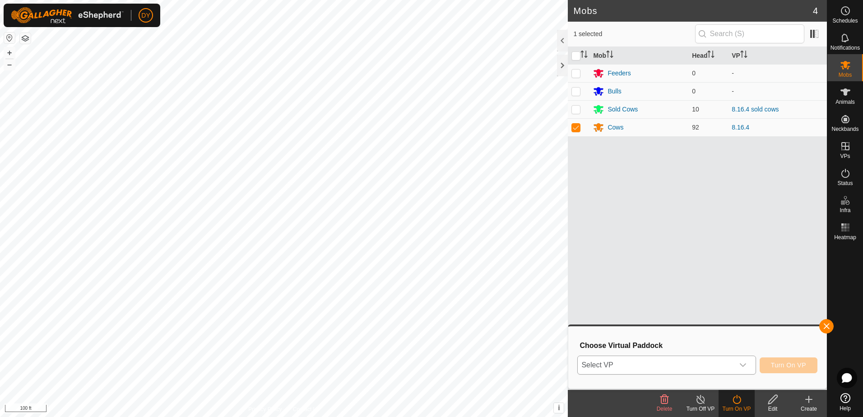
click at [735, 366] on div "dropdown trigger" at bounding box center [743, 365] width 18 height 18
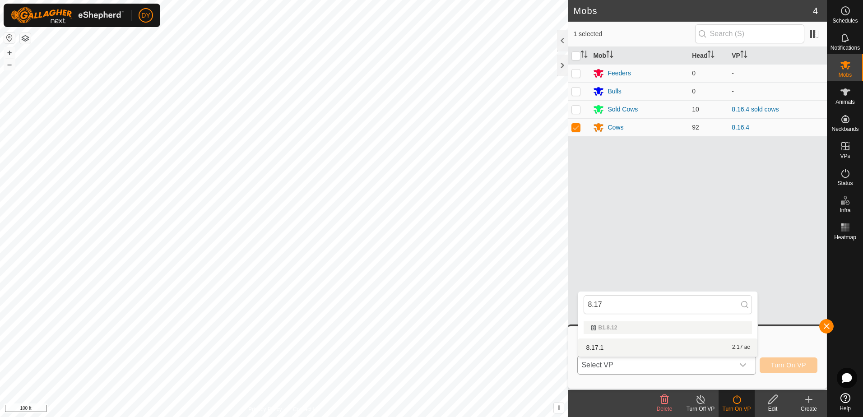
type input "8.17"
click at [594, 349] on li "8.17.1 2.17 ac" at bounding box center [667, 347] width 179 height 18
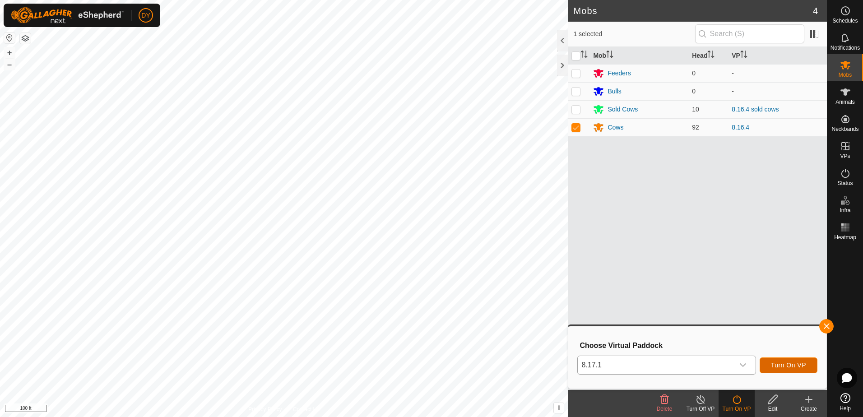
click at [777, 365] on span "Turn On VP" at bounding box center [788, 364] width 35 height 7
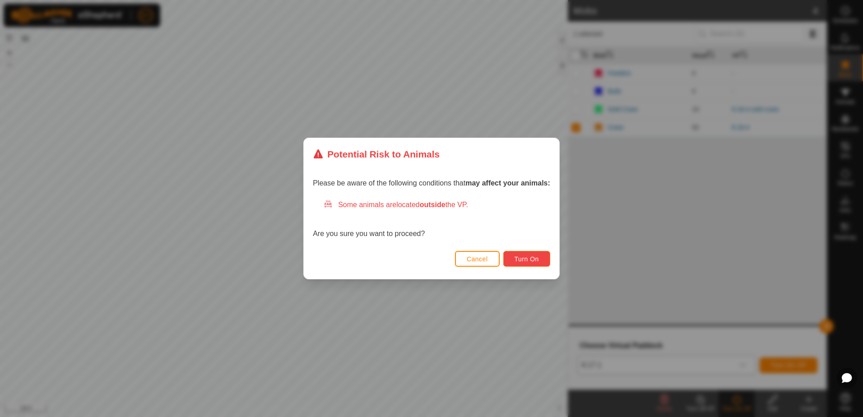
click at [512, 259] on button "Turn On" at bounding box center [526, 259] width 47 height 16
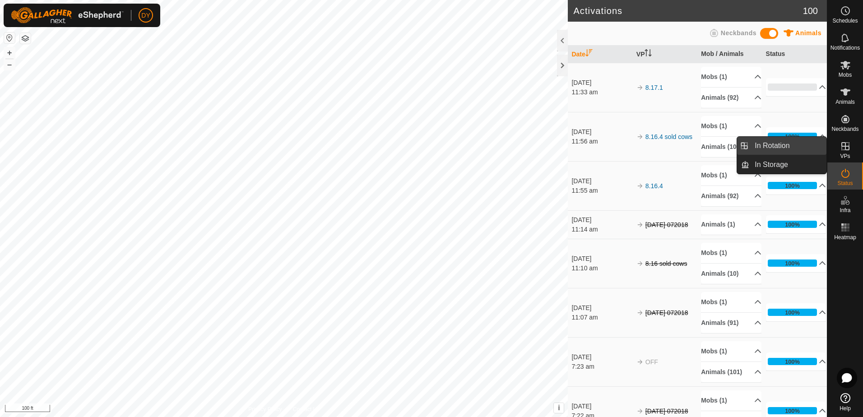
click at [800, 148] on link "In Rotation" at bounding box center [787, 146] width 77 height 18
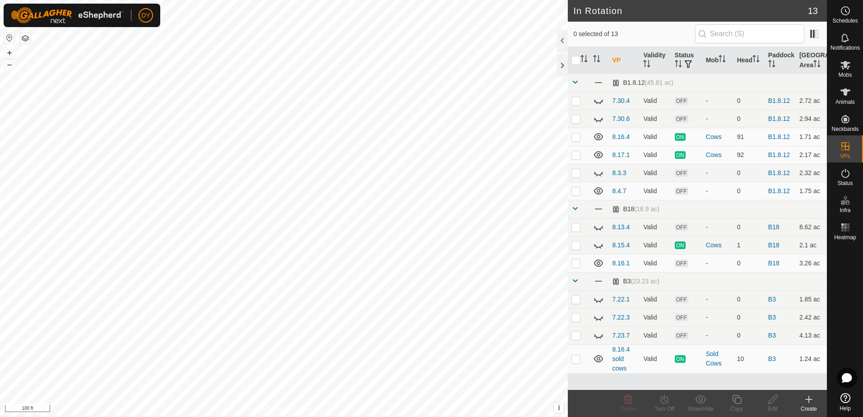
click at [811, 398] on icon at bounding box center [808, 399] width 11 height 11
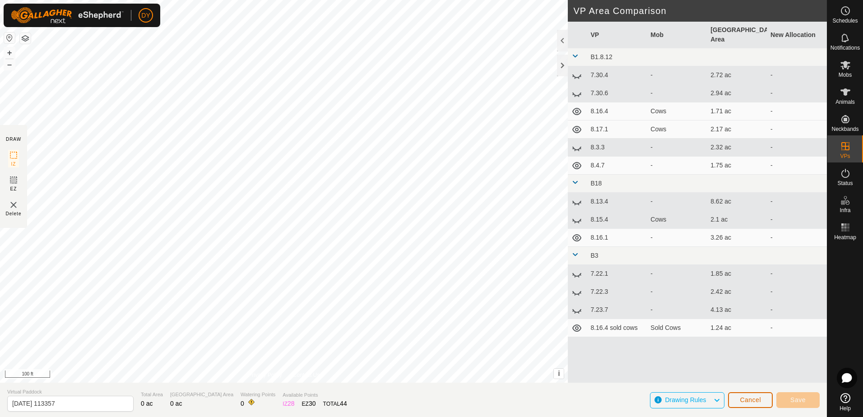
click at [759, 399] on span "Cancel" at bounding box center [750, 399] width 21 height 7
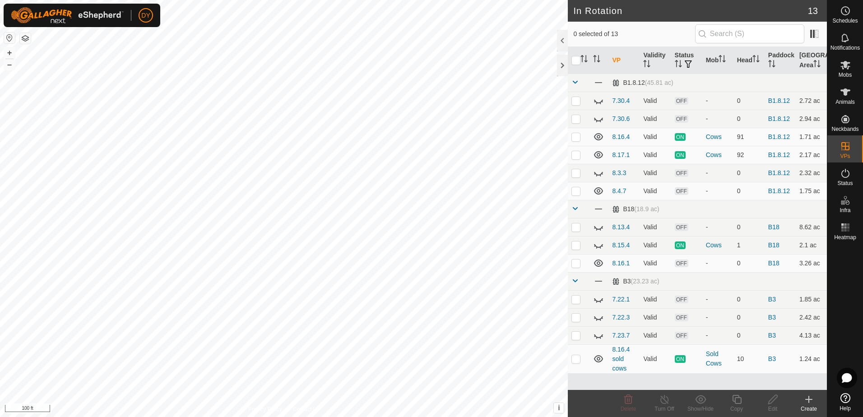
click at [808, 398] on icon at bounding box center [808, 399] width 11 height 11
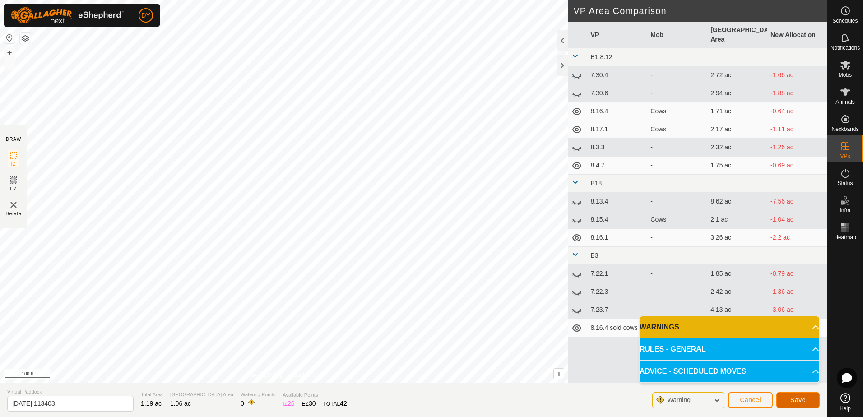
click at [786, 402] on button "Save" at bounding box center [797, 400] width 43 height 16
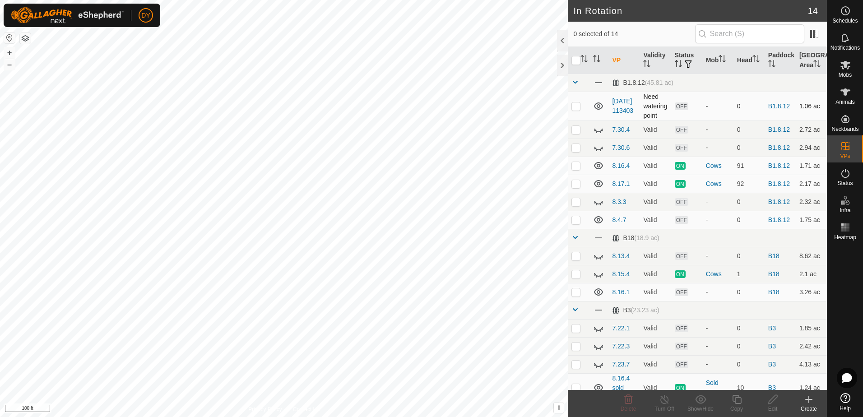
checkbox input "true"
click at [740, 402] on icon at bounding box center [736, 399] width 11 height 11
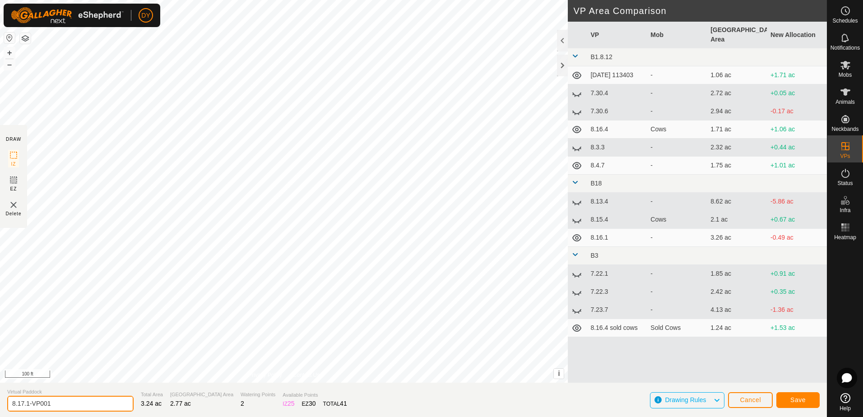
drag, startPoint x: 48, startPoint y: 403, endPoint x: 30, endPoint y: 403, distance: 17.6
click at [30, 403] on input "8.17.1-VP001" at bounding box center [70, 404] width 126 height 16
type input "8.17.2"
click at [802, 399] on span "Save" at bounding box center [797, 399] width 15 height 7
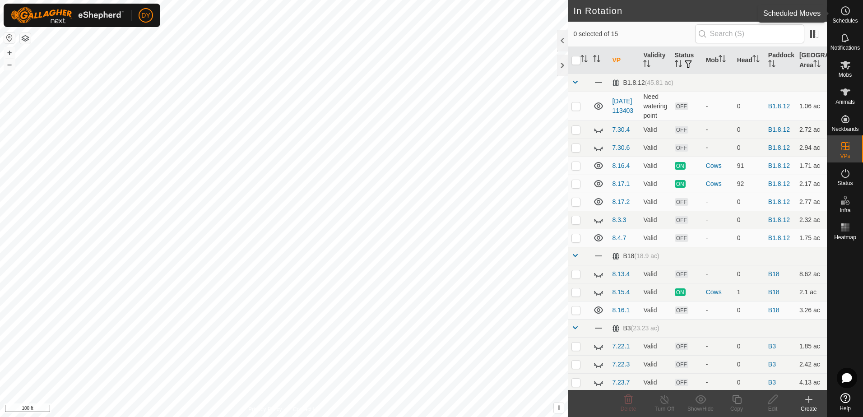
click at [842, 14] on circle at bounding box center [845, 11] width 8 height 8
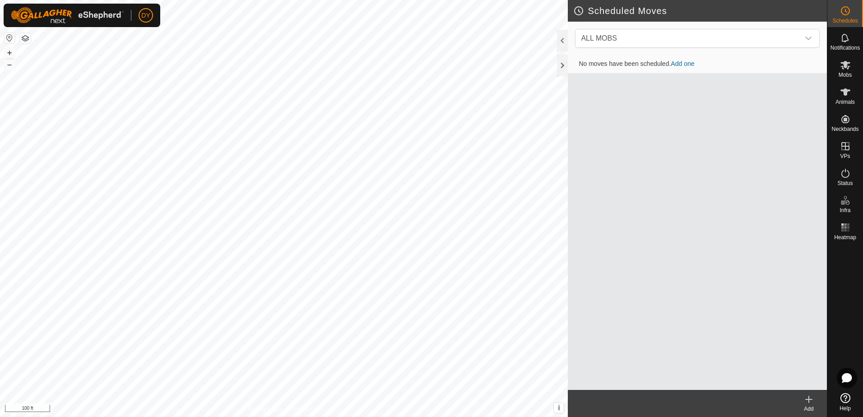
click at [805, 398] on icon at bounding box center [808, 399] width 11 height 11
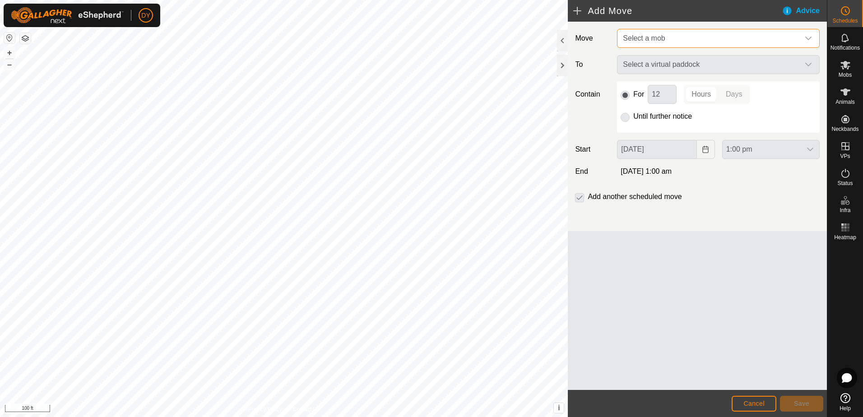
click at [649, 39] on span "Select a mob" at bounding box center [644, 38] width 42 height 8
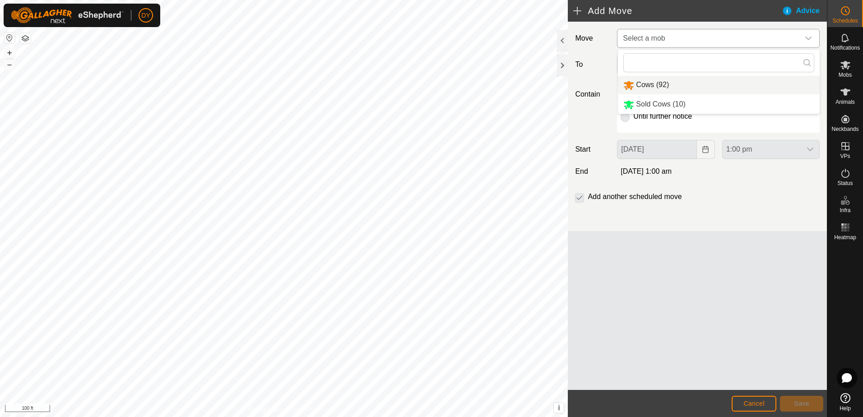
click at [643, 85] on li "Cows (92)" at bounding box center [719, 85] width 202 height 19
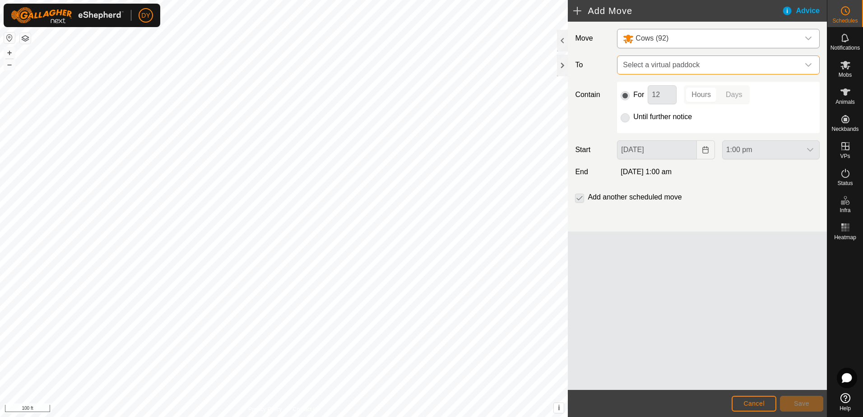
click at [650, 68] on span "Select a virtual paddock" at bounding box center [709, 65] width 180 height 18
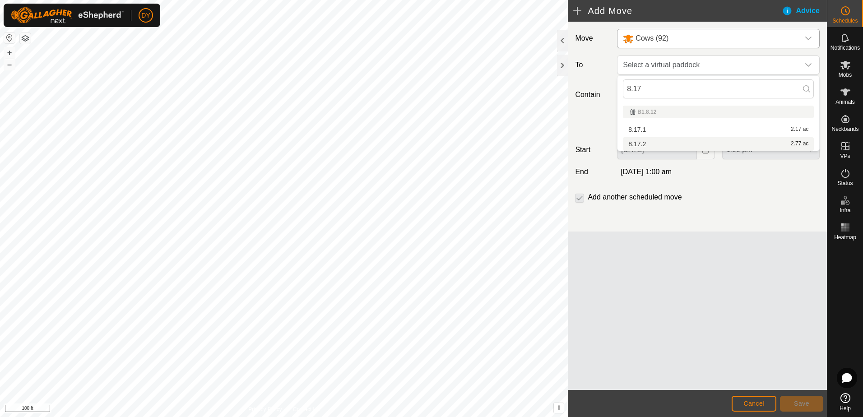
type input "8.17"
click at [643, 143] on li "8.17.2 2.77 ac" at bounding box center [718, 144] width 191 height 14
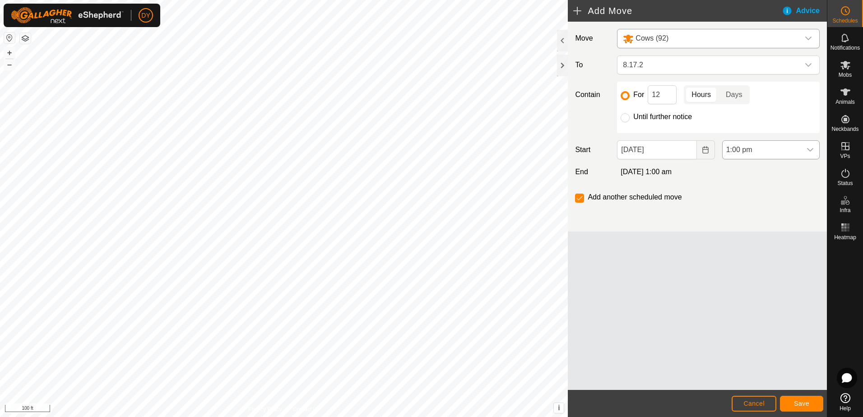
click at [808, 149] on icon "dropdown trigger" at bounding box center [810, 150] width 6 height 4
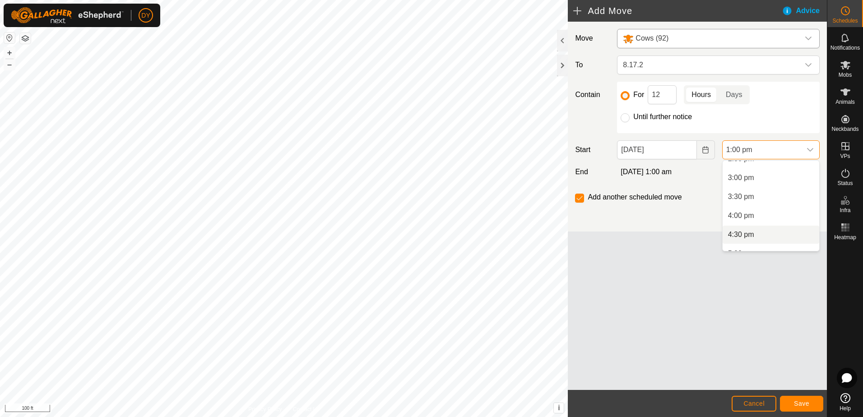
click at [747, 231] on li "4:30 pm" at bounding box center [770, 235] width 97 height 18
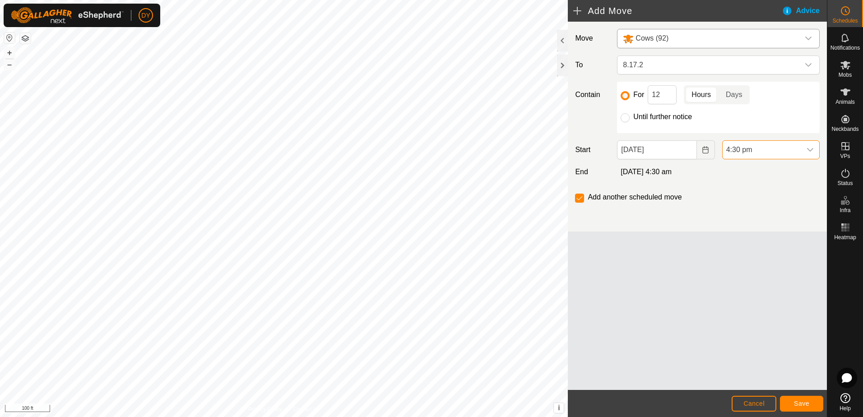
scroll to position [493, 0]
click at [660, 93] on input "12" at bounding box center [662, 94] width 29 height 19
type input "14"
click at [624, 120] on input "Until further notice" at bounding box center [624, 117] width 9 height 9
radio input "true"
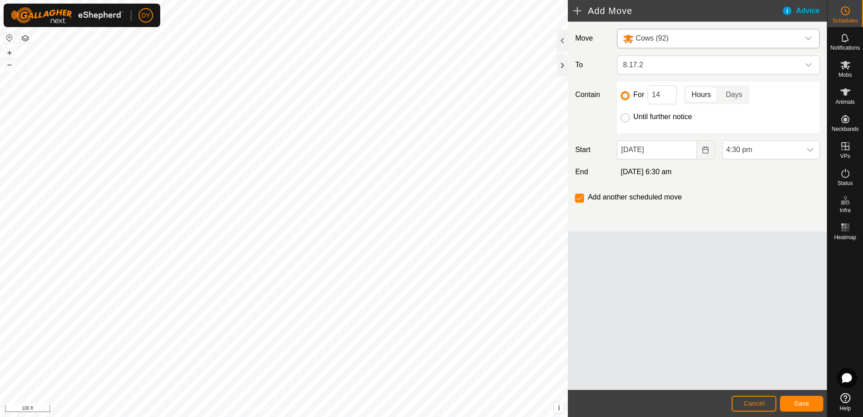
checkbox input "false"
click at [807, 405] on span "Save" at bounding box center [801, 403] width 15 height 7
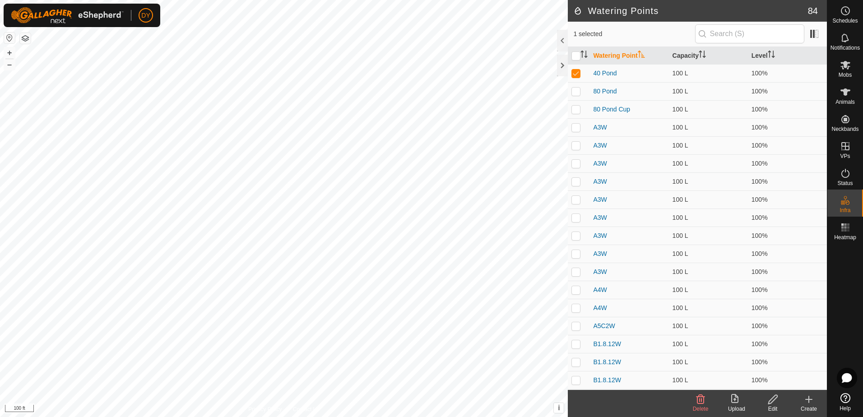
click at [701, 401] on icon at bounding box center [700, 399] width 9 height 9
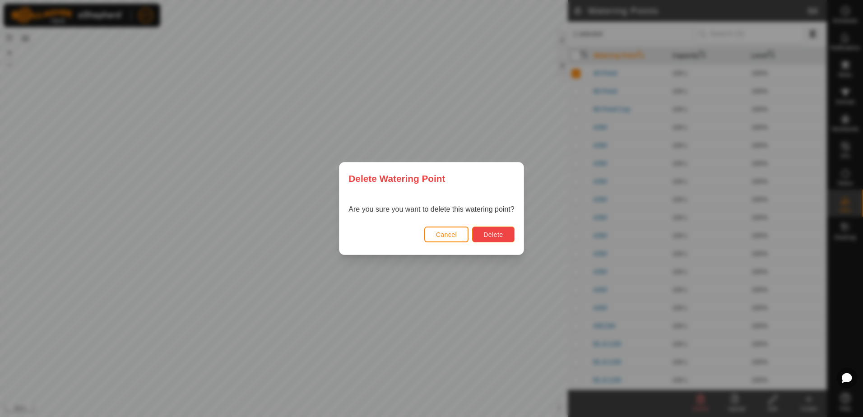
click at [493, 237] on span "Delete" at bounding box center [492, 234] width 19 height 7
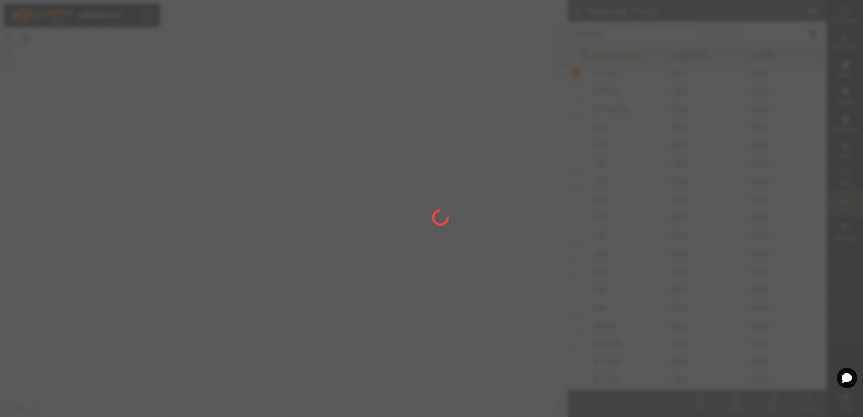
checkbox input "false"
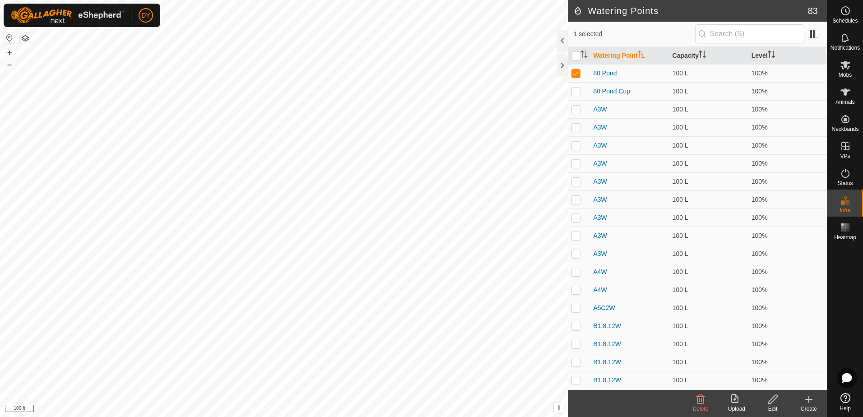
click at [703, 402] on icon at bounding box center [700, 399] width 11 height 11
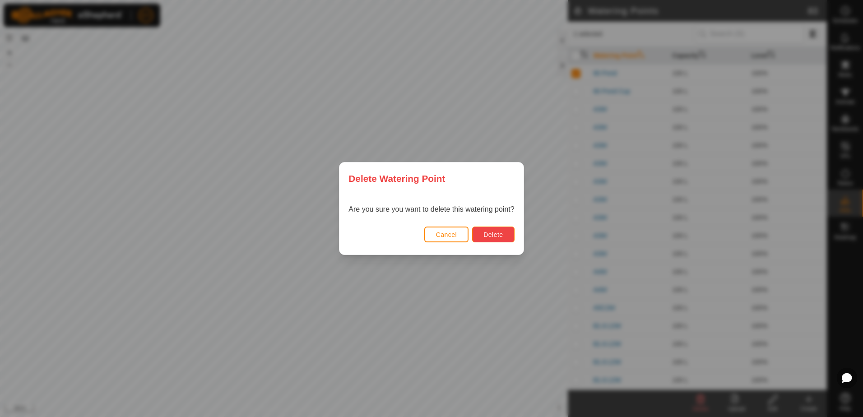
click at [485, 236] on span "Delete" at bounding box center [492, 234] width 19 height 7
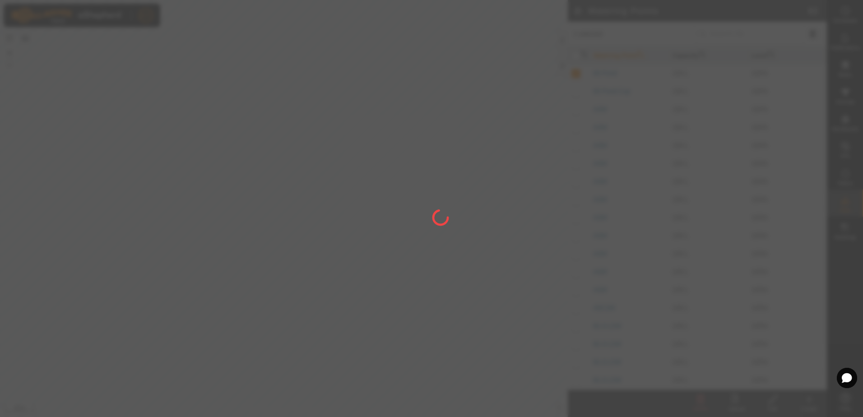
checkbox input "false"
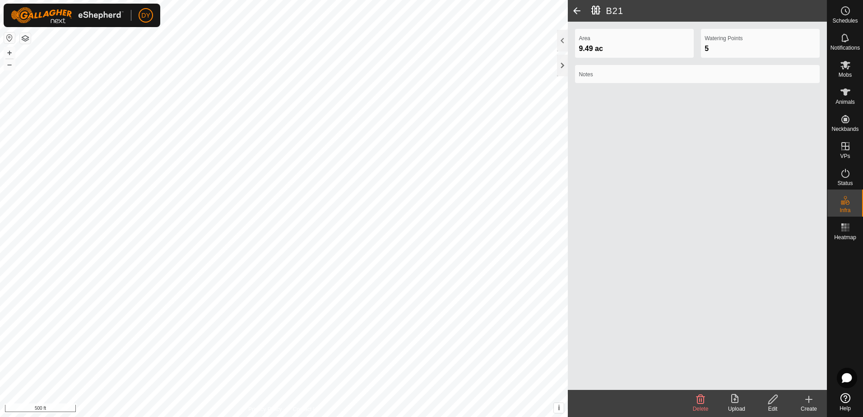
click at [699, 400] on icon at bounding box center [700, 399] width 9 height 9
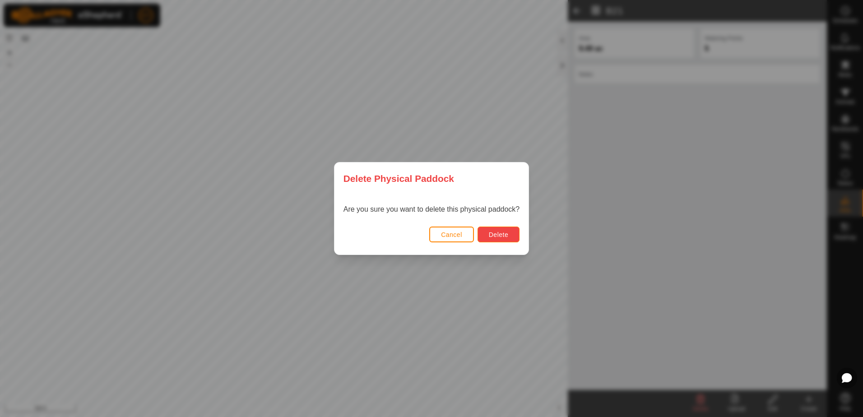
click at [486, 236] on button "Delete" at bounding box center [498, 235] width 42 height 16
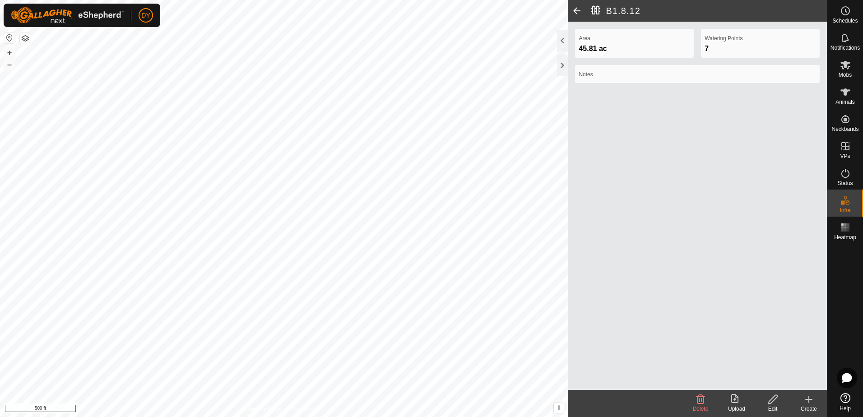
click at [771, 398] on icon at bounding box center [772, 399] width 11 height 11
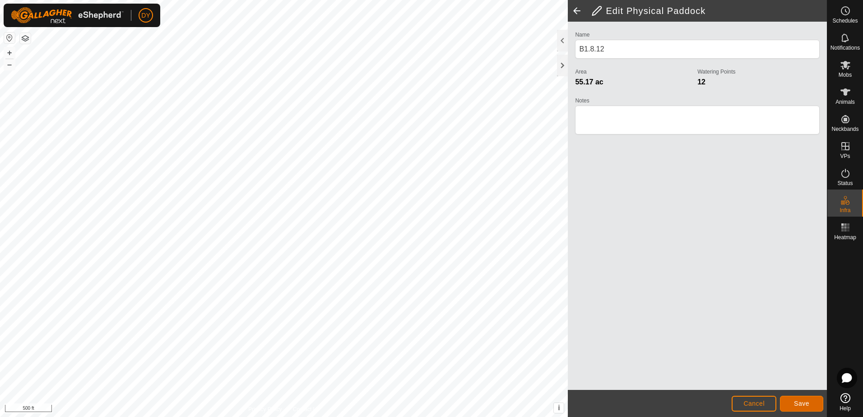
click at [802, 401] on span "Save" at bounding box center [801, 403] width 15 height 7
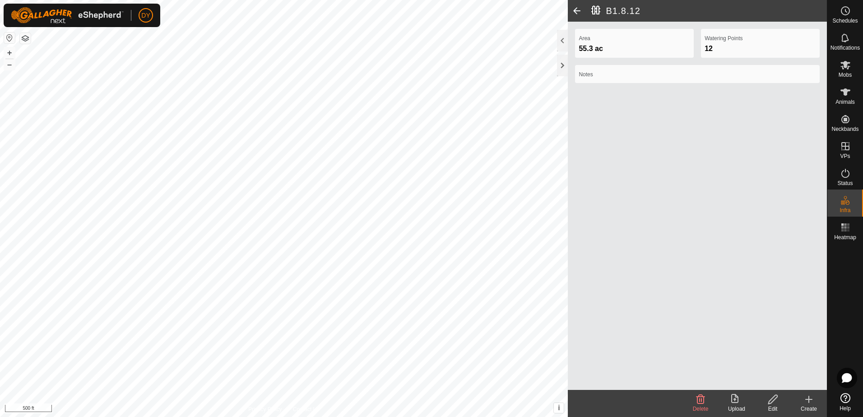
click at [772, 402] on icon at bounding box center [772, 399] width 11 height 11
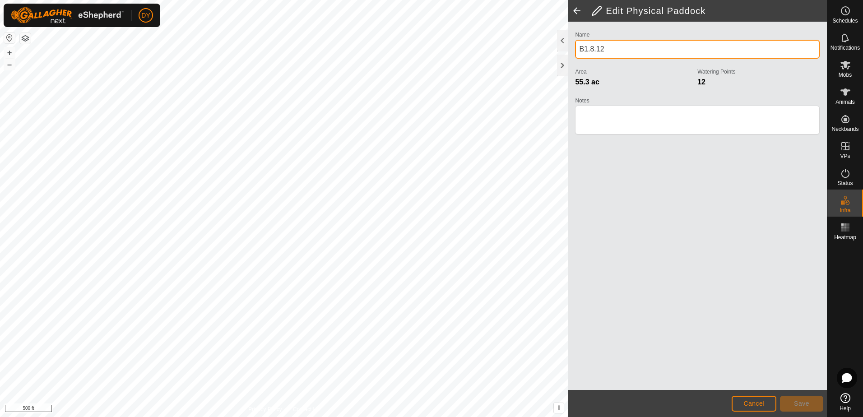
click at [606, 46] on input "B1.8.12" at bounding box center [697, 49] width 245 height 19
type input "B1.8.12.21"
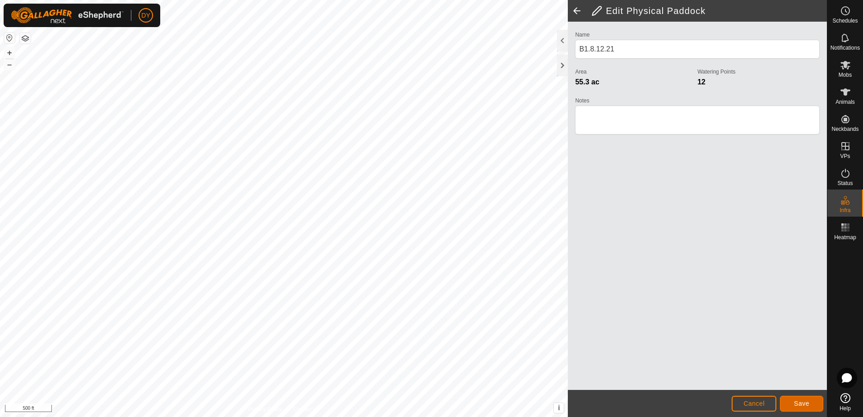
click at [800, 405] on span "Save" at bounding box center [801, 403] width 15 height 7
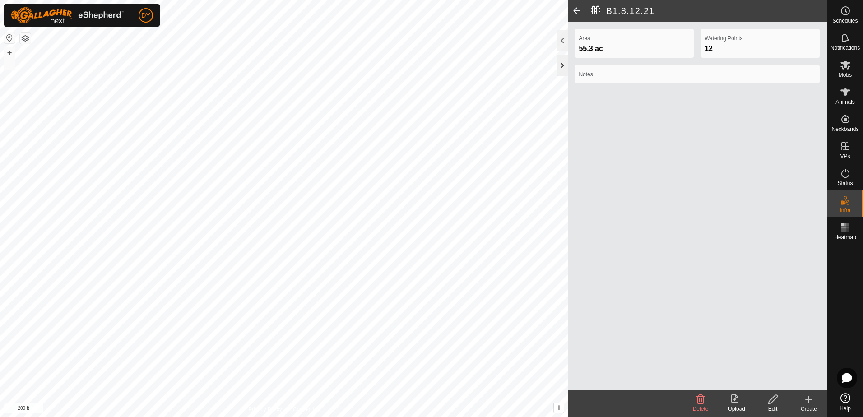
click at [563, 61] on div at bounding box center [562, 66] width 11 height 22
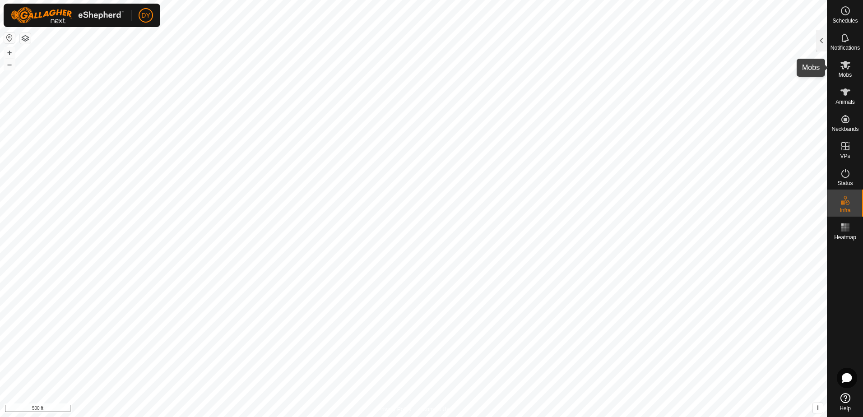
click at [847, 69] on icon at bounding box center [845, 65] width 10 height 9
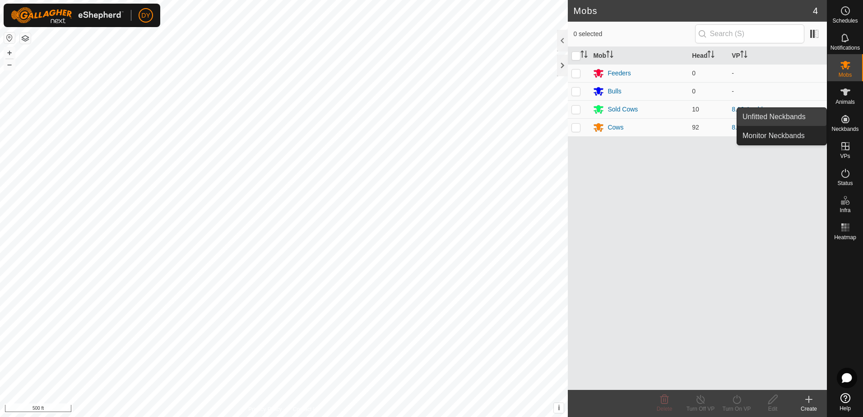
click at [761, 117] on link "Unfitted Neckbands" at bounding box center [781, 117] width 89 height 18
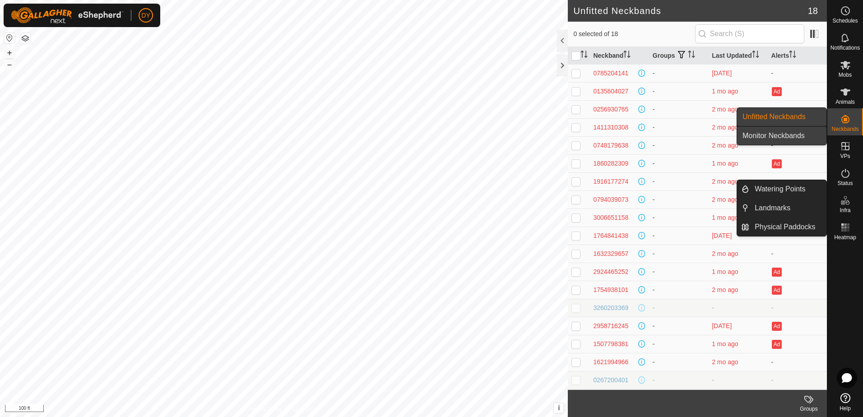
click at [790, 134] on link "Monitor Neckbands" at bounding box center [781, 136] width 89 height 18
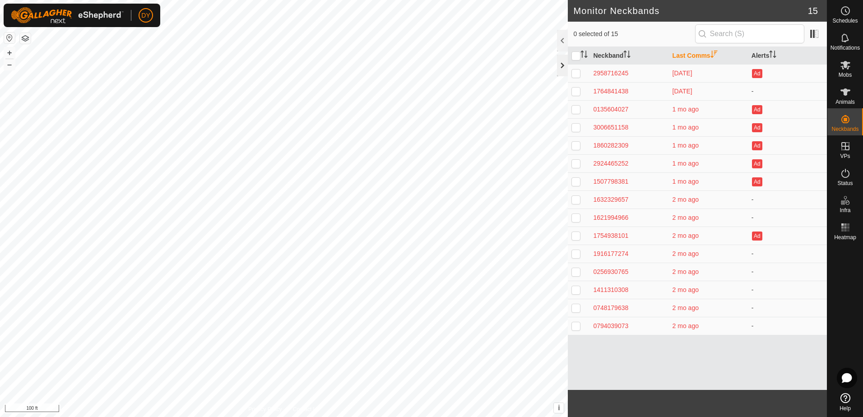
click at [564, 68] on div at bounding box center [562, 66] width 11 height 22
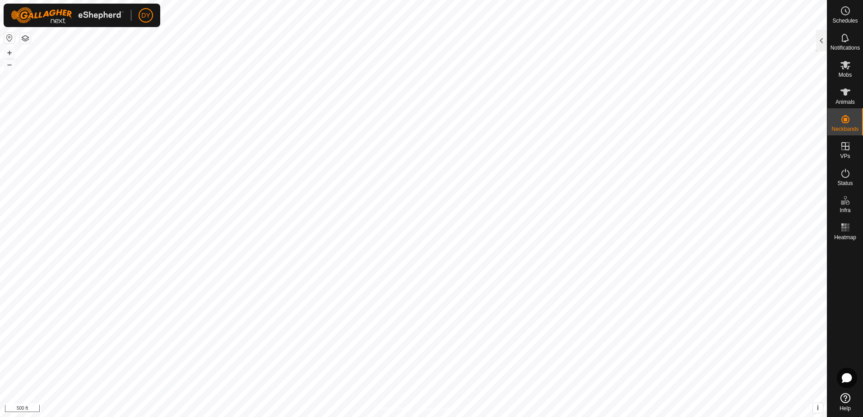
click at [23, 35] on button "button" at bounding box center [25, 38] width 11 height 11
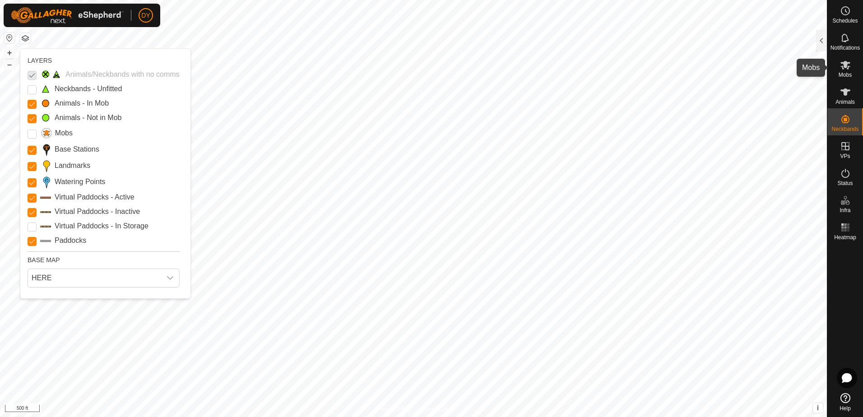
click at [847, 70] on es-mob-svg-icon at bounding box center [845, 65] width 16 height 14
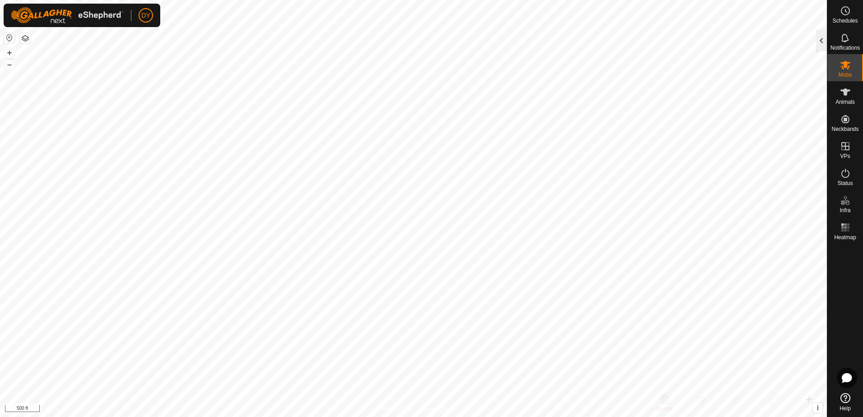
click at [823, 41] on div at bounding box center [821, 41] width 11 height 22
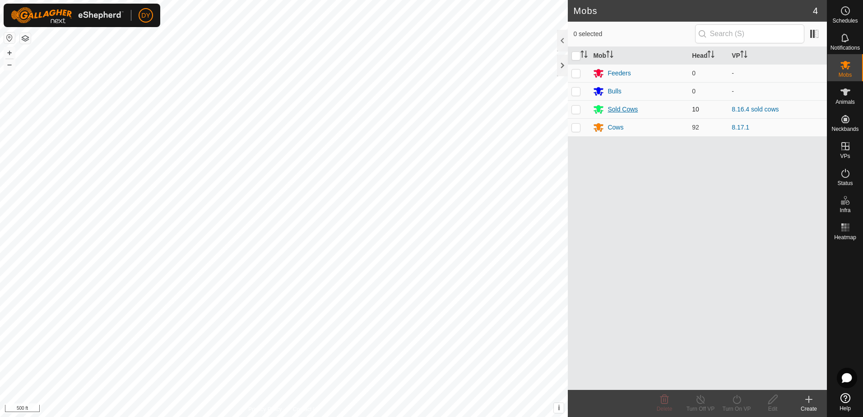
click at [615, 108] on div "Sold Cows" at bounding box center [622, 109] width 30 height 9
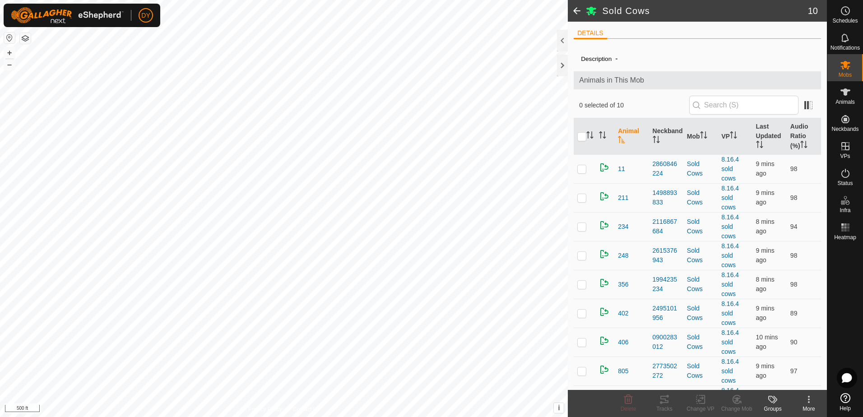
click at [810, 399] on icon at bounding box center [808, 399] width 11 height 11
click at [789, 381] on link "Edit Mob Detail" at bounding box center [780, 379] width 93 height 18
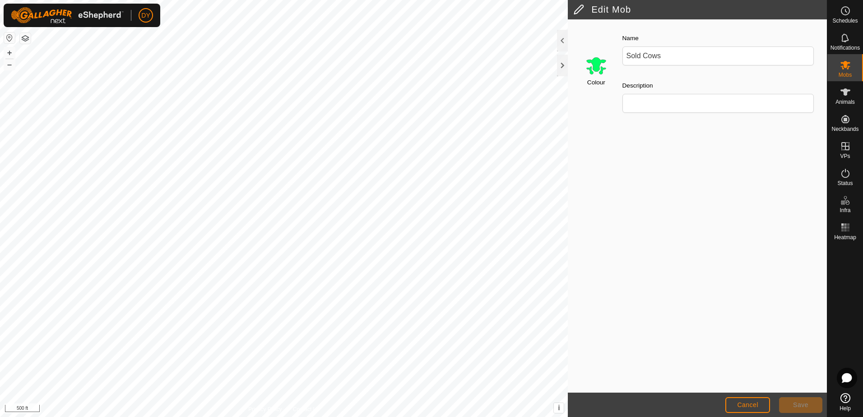
click at [595, 69] on input "Select a color" at bounding box center [596, 66] width 22 height 22
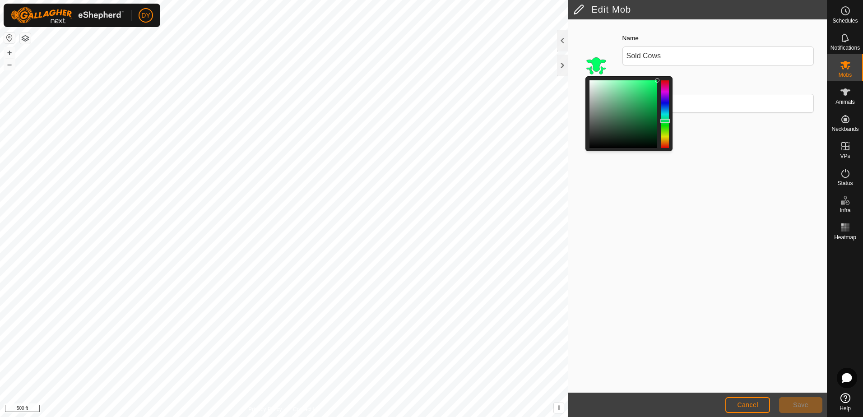
click at [666, 84] on div at bounding box center [665, 114] width 8 height 68
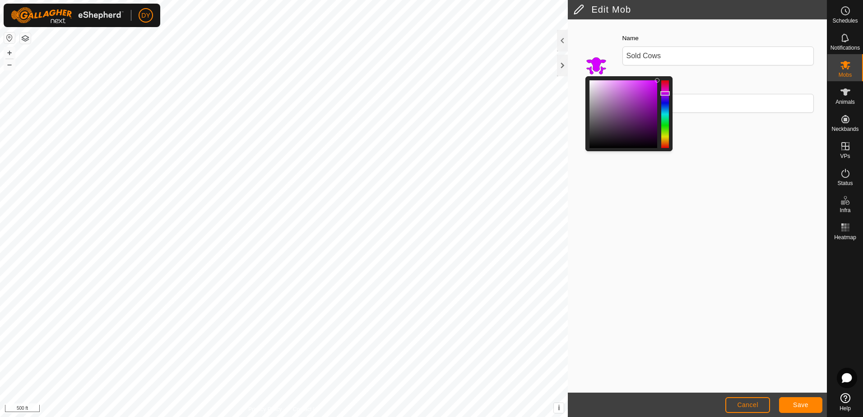
click at [668, 93] on div at bounding box center [665, 114] width 8 height 68
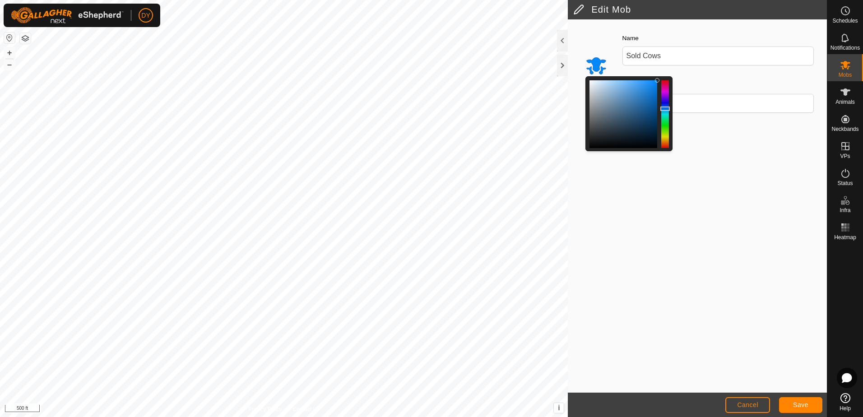
click at [666, 108] on div at bounding box center [665, 114] width 8 height 68
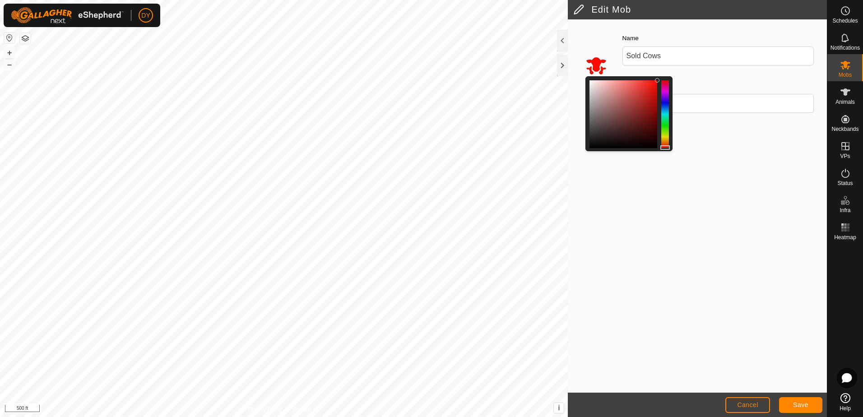
click at [665, 147] on div at bounding box center [665, 114] width 8 height 68
click at [809, 404] on button "Save" at bounding box center [800, 405] width 43 height 16
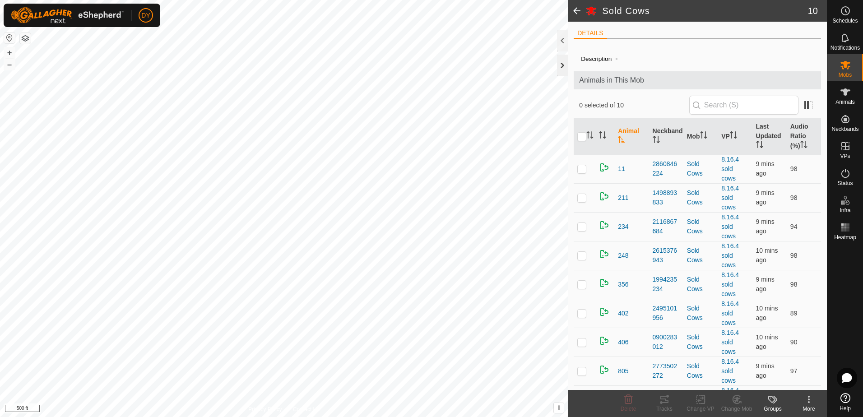
click at [563, 65] on div at bounding box center [562, 66] width 11 height 22
click at [844, 72] on span "Mobs" at bounding box center [844, 74] width 13 height 5
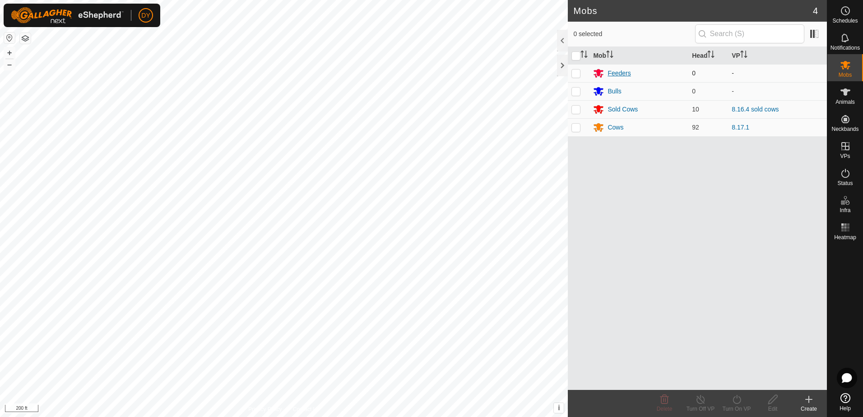
click at [599, 73] on icon at bounding box center [599, 73] width 10 height 9
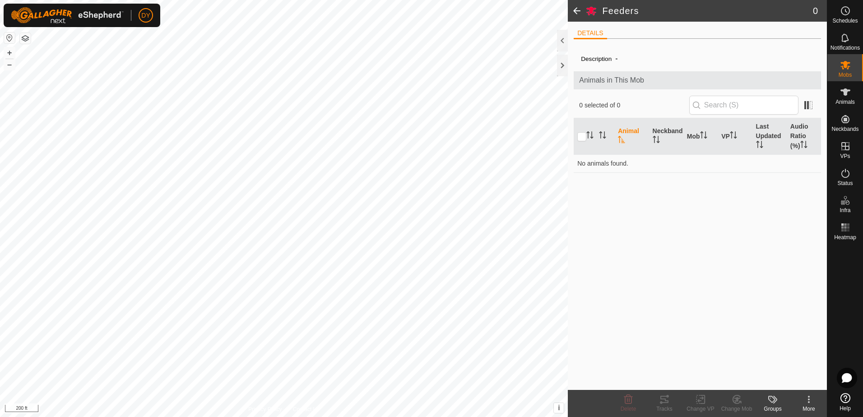
click at [811, 398] on icon at bounding box center [808, 399] width 11 height 11
click at [790, 381] on link "Edit Mob Detail" at bounding box center [780, 379] width 93 height 18
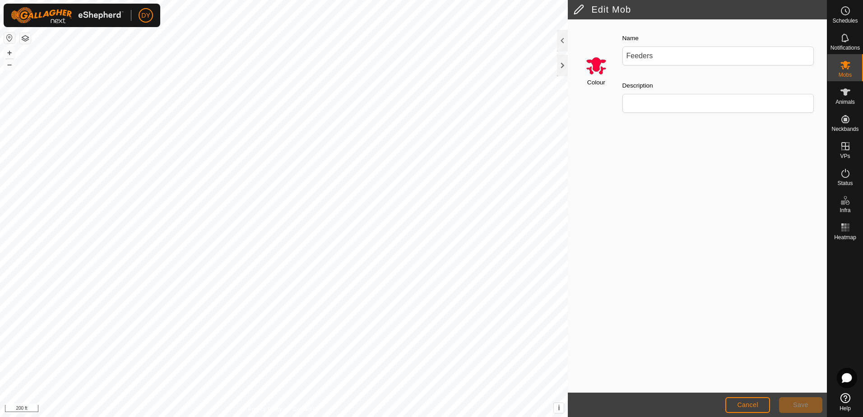
click at [597, 67] on input "Select a color" at bounding box center [596, 66] width 22 height 22
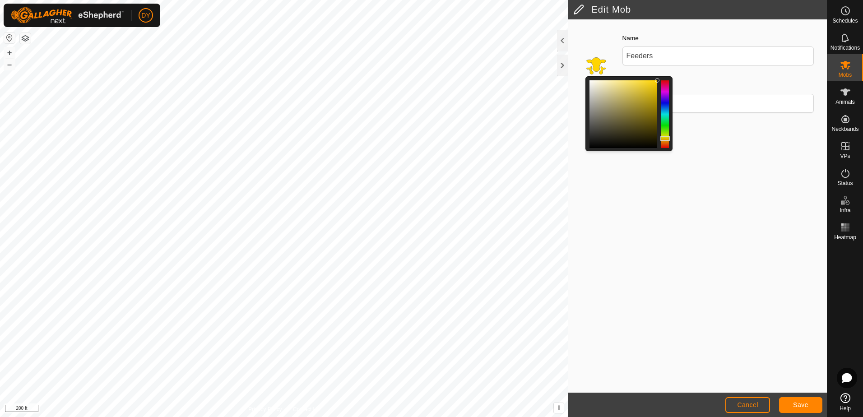
click at [666, 138] on div at bounding box center [665, 114] width 8 height 68
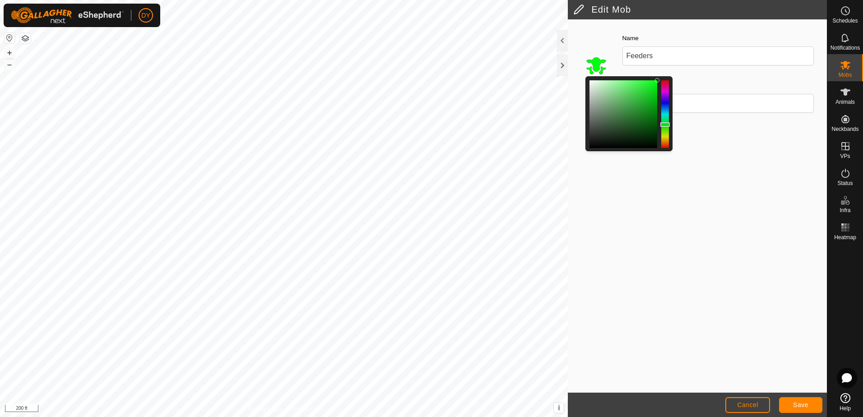
click at [667, 124] on div at bounding box center [665, 114] width 8 height 68
click at [667, 120] on div at bounding box center [665, 114] width 8 height 68
click at [663, 101] on div at bounding box center [665, 114] width 8 height 68
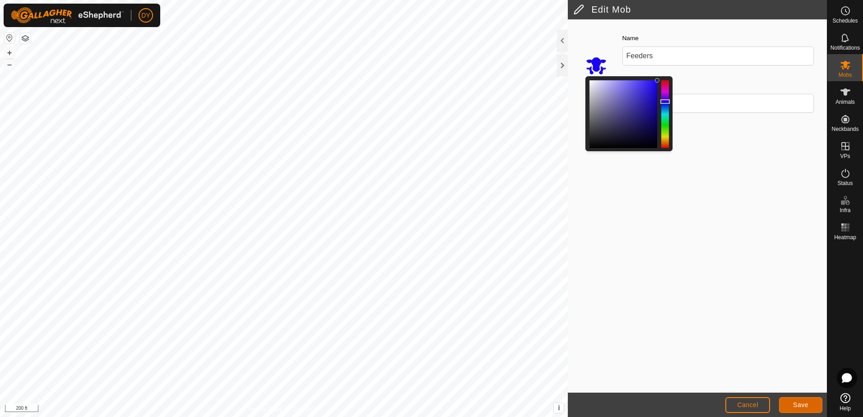
click at [802, 404] on span "Save" at bounding box center [800, 404] width 15 height 7
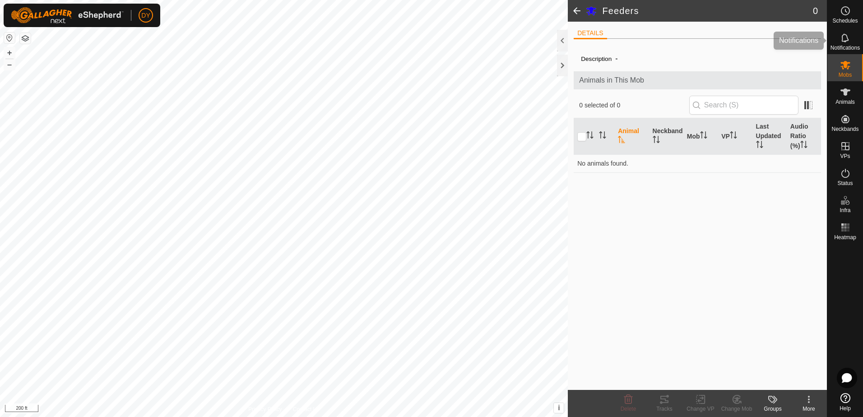
click at [846, 47] on span "Notifications" at bounding box center [844, 47] width 29 height 5
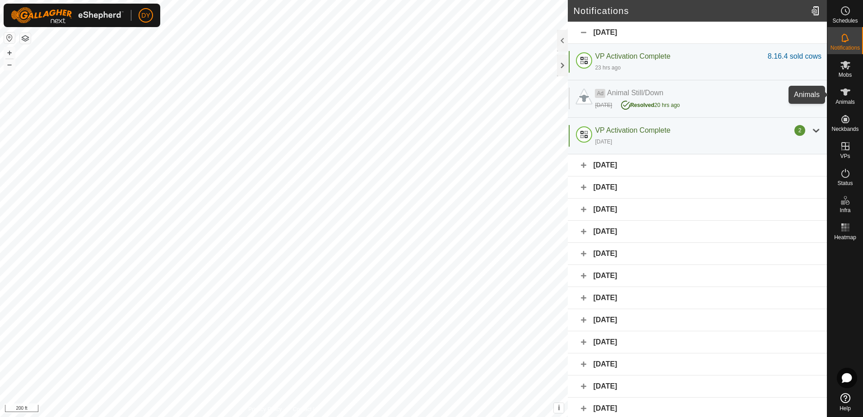
click at [840, 94] on icon at bounding box center [845, 92] width 11 height 11
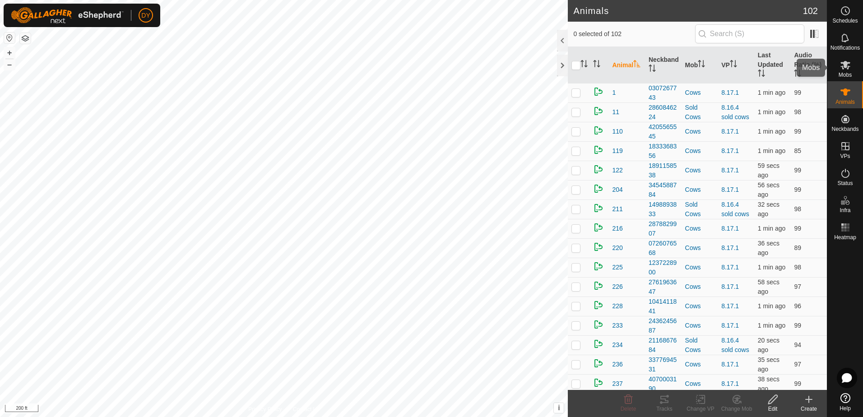
click at [845, 71] on es-mob-svg-icon at bounding box center [845, 65] width 16 height 14
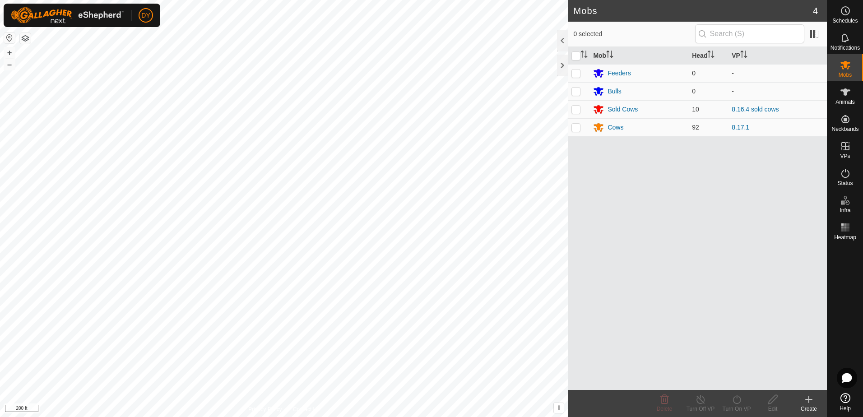
click at [597, 73] on icon at bounding box center [599, 73] width 10 height 9
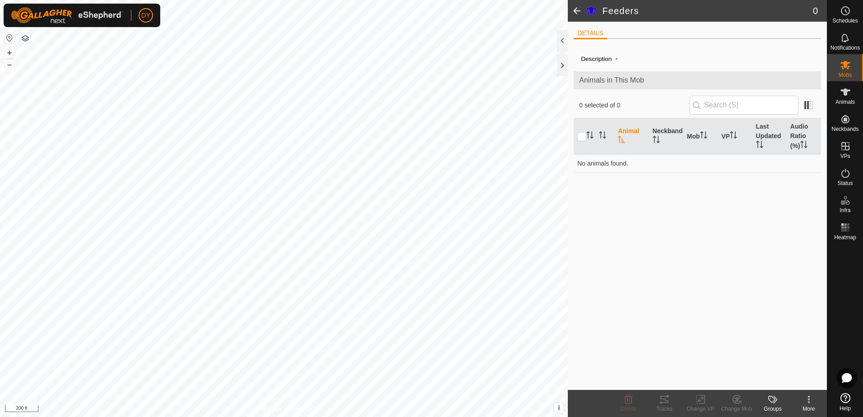
click at [808, 400] on icon at bounding box center [808, 399] width 11 height 11
click at [787, 377] on link "Edit Mob Detail" at bounding box center [780, 379] width 93 height 18
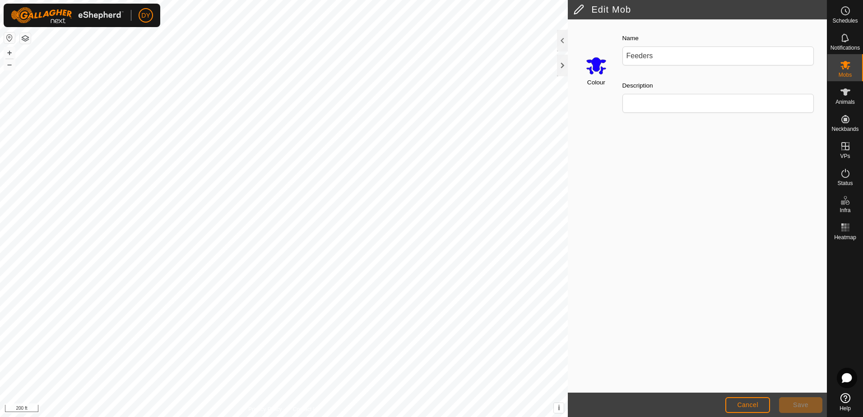
click at [593, 65] on input "Select a color" at bounding box center [596, 66] width 22 height 22
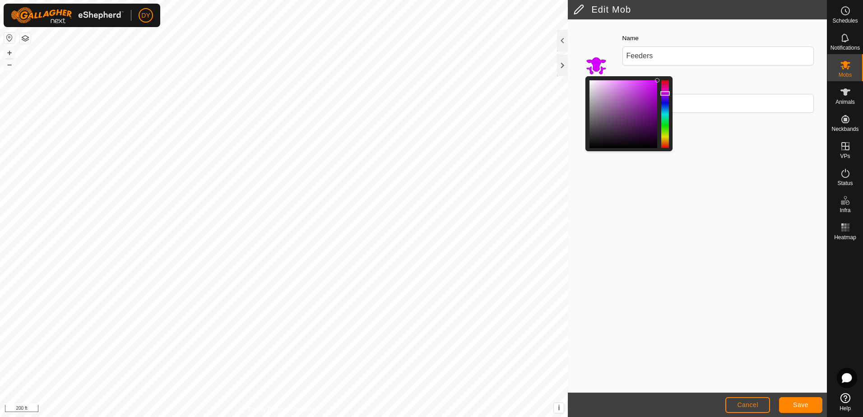
click at [665, 93] on div at bounding box center [665, 114] width 8 height 68
click at [665, 136] on div at bounding box center [665, 114] width 8 height 68
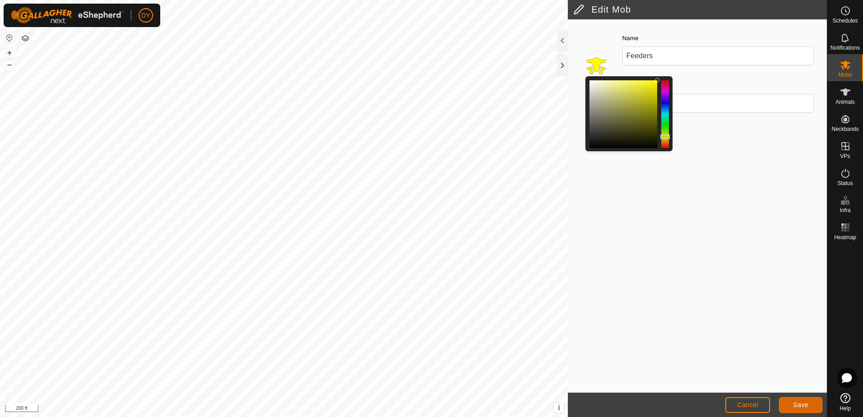
click at [817, 404] on button "Save" at bounding box center [800, 405] width 43 height 16
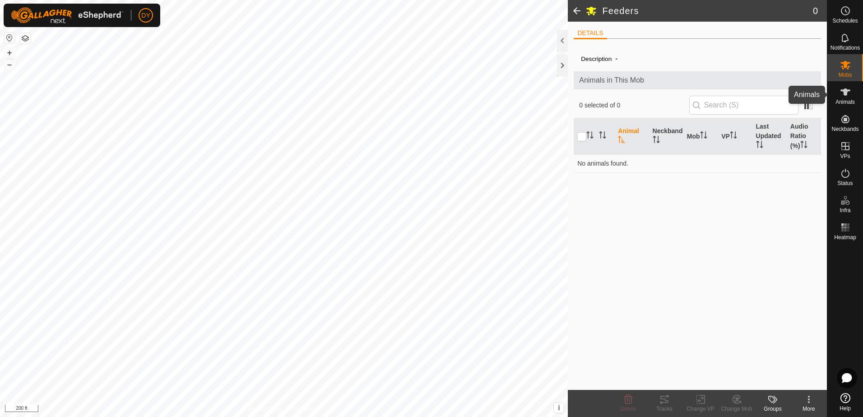
click at [842, 100] on span "Animals" at bounding box center [844, 101] width 19 height 5
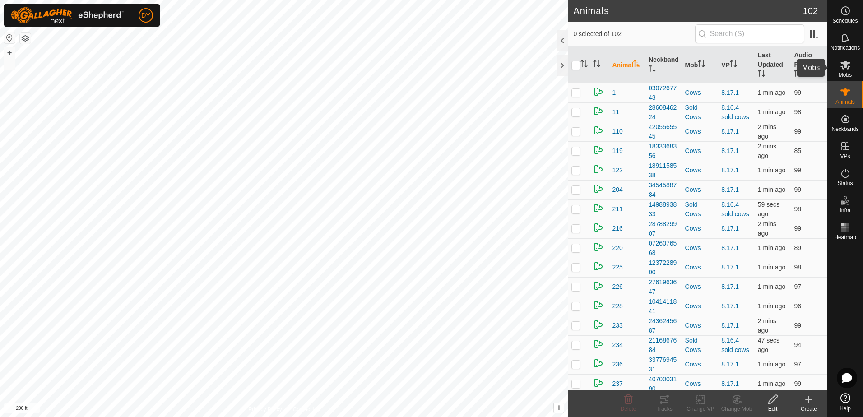
click at [845, 70] on es-mob-svg-icon at bounding box center [845, 65] width 16 height 14
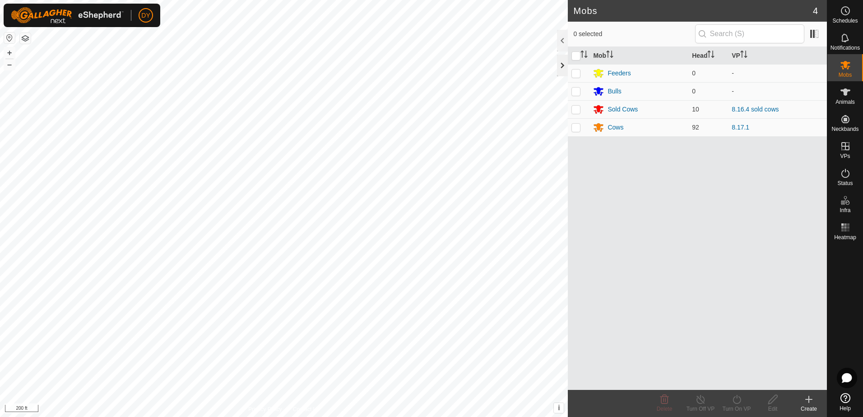
click at [568, 66] on div at bounding box center [562, 66] width 11 height 22
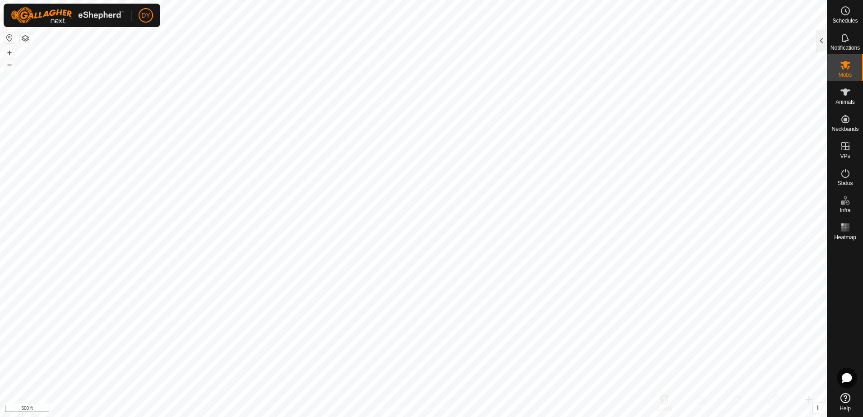
click at [28, 41] on button "button" at bounding box center [25, 38] width 11 height 11
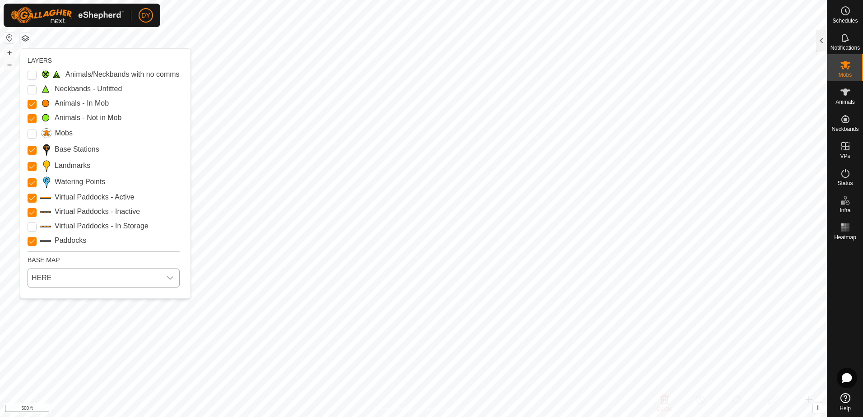
click at [74, 275] on span "HERE" at bounding box center [94, 278] width 133 height 18
click at [69, 301] on li "Azure" at bounding box center [104, 298] width 153 height 18
click at [65, 277] on span "Azure" at bounding box center [94, 278] width 133 height 18
click at [47, 336] on li "ESRI" at bounding box center [104, 336] width 153 height 18
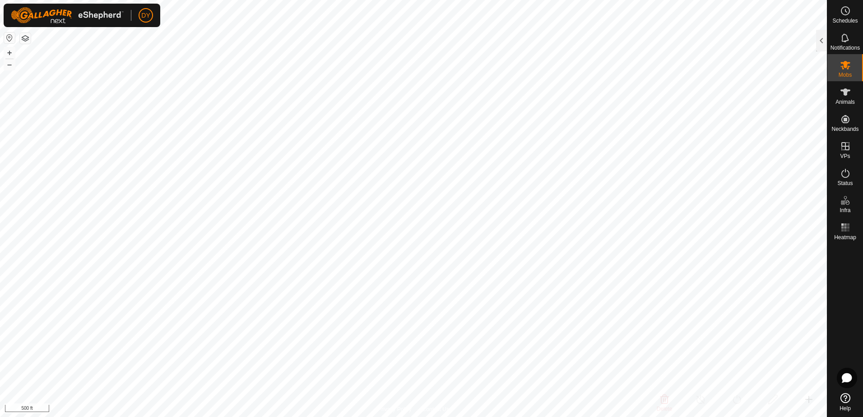
click at [25, 36] on button "button" at bounding box center [25, 38] width 11 height 11
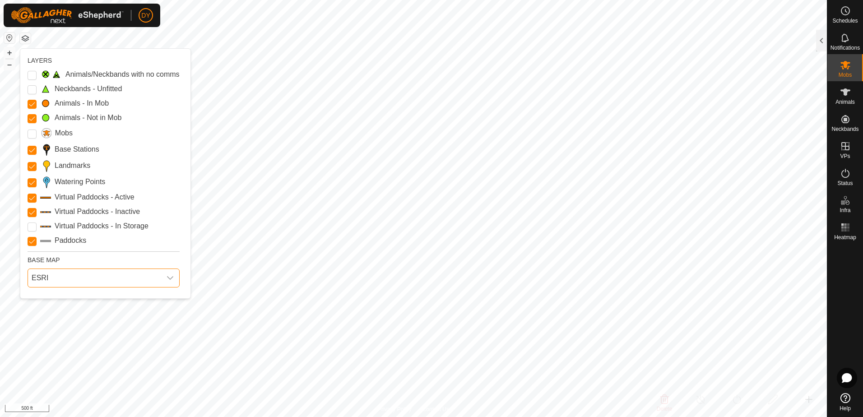
click at [83, 276] on span "ESRI" at bounding box center [94, 278] width 133 height 18
click at [60, 315] on li "HERE" at bounding box center [104, 317] width 153 height 18
click at [65, 281] on span "HERE" at bounding box center [94, 278] width 133 height 18
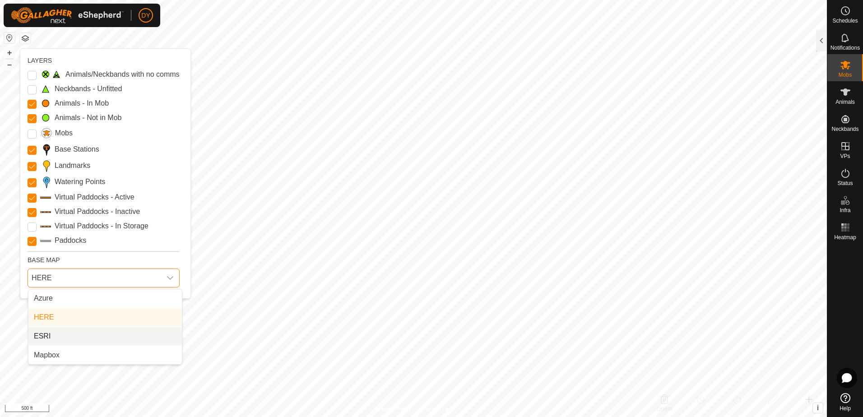
click at [56, 335] on li "ESRI" at bounding box center [104, 336] width 153 height 18
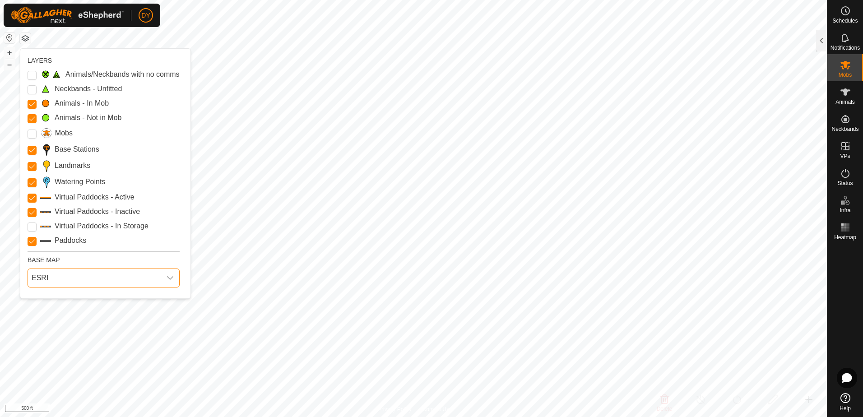
click at [68, 280] on span "ESRI" at bounding box center [94, 278] width 133 height 18
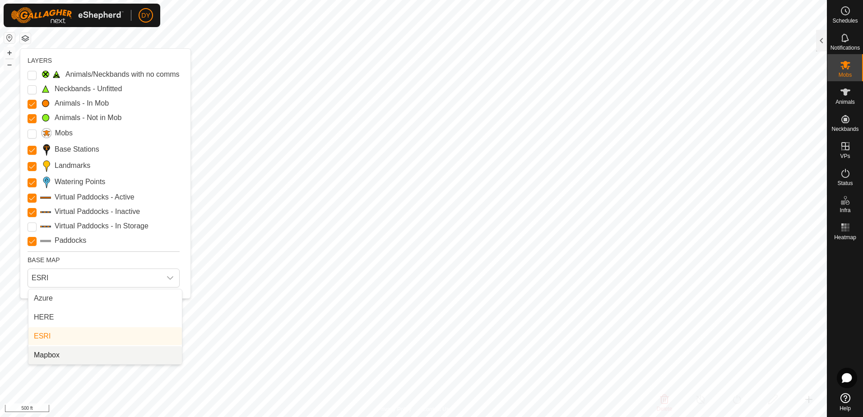
click at [60, 356] on li "Mapbox" at bounding box center [104, 355] width 153 height 18
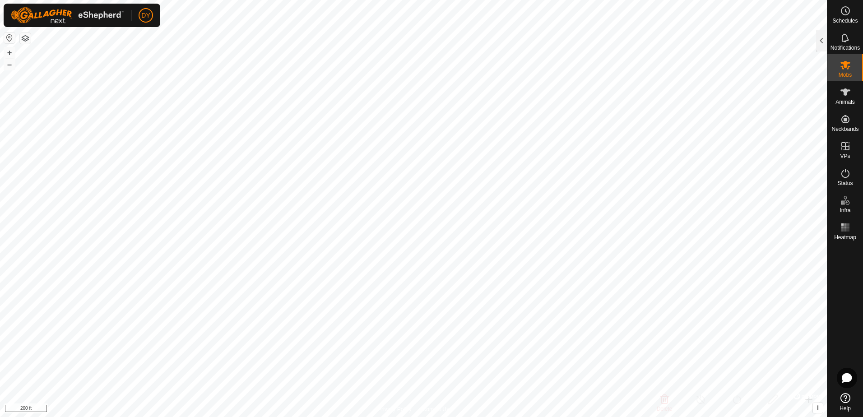
click at [27, 37] on button "button" at bounding box center [25, 38] width 11 height 11
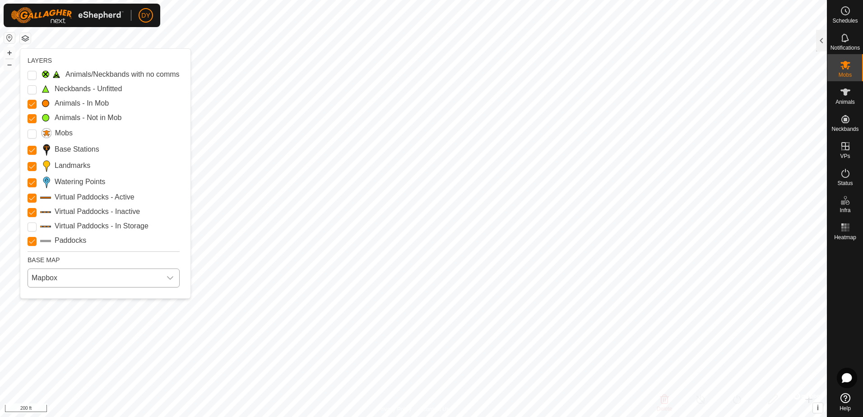
click at [45, 279] on span "Mapbox" at bounding box center [94, 278] width 133 height 18
click at [49, 317] on li "HERE" at bounding box center [104, 317] width 153 height 18
click at [28, 40] on button "button" at bounding box center [25, 38] width 11 height 11
